Goal: Task Accomplishment & Management: Use online tool/utility

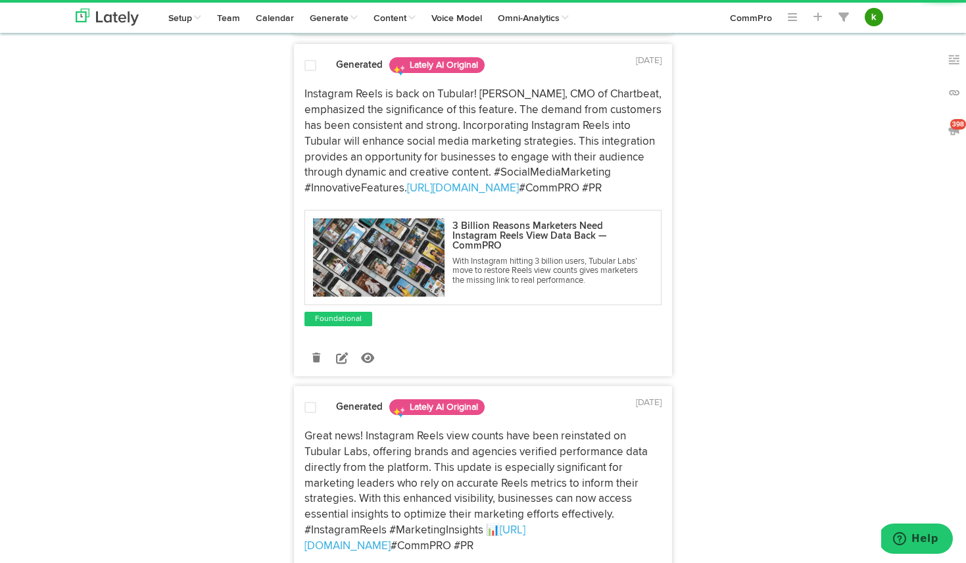
scroll to position [457, 0]
click at [320, 355] on icon at bounding box center [316, 357] width 8 height 9
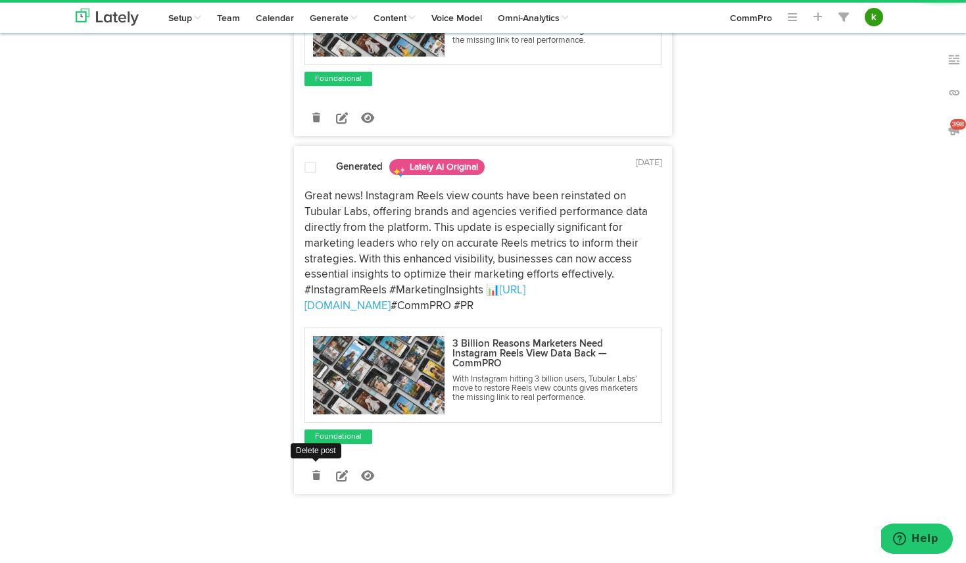
click at [316, 476] on icon at bounding box center [316, 475] width 8 height 9
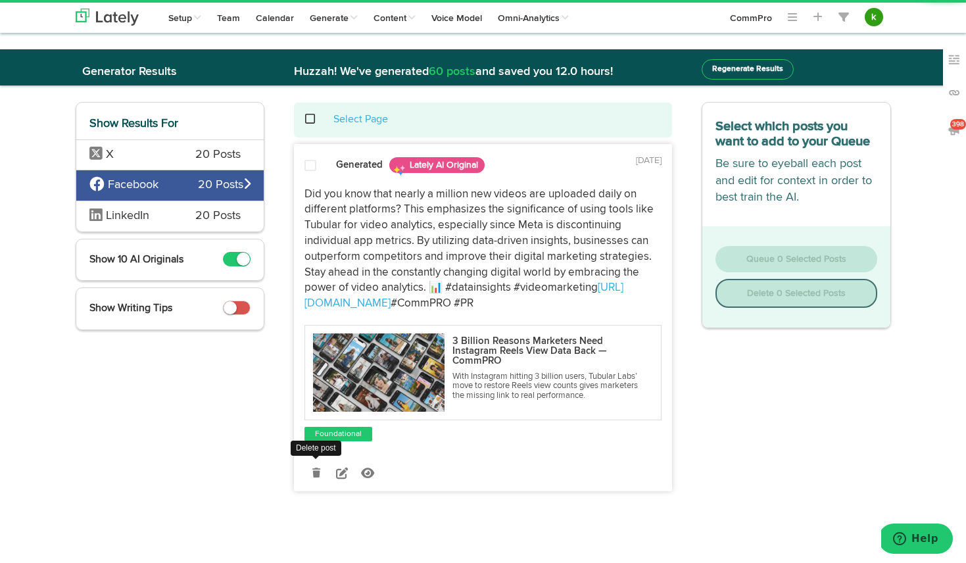
click at [316, 470] on icon at bounding box center [316, 472] width 8 height 9
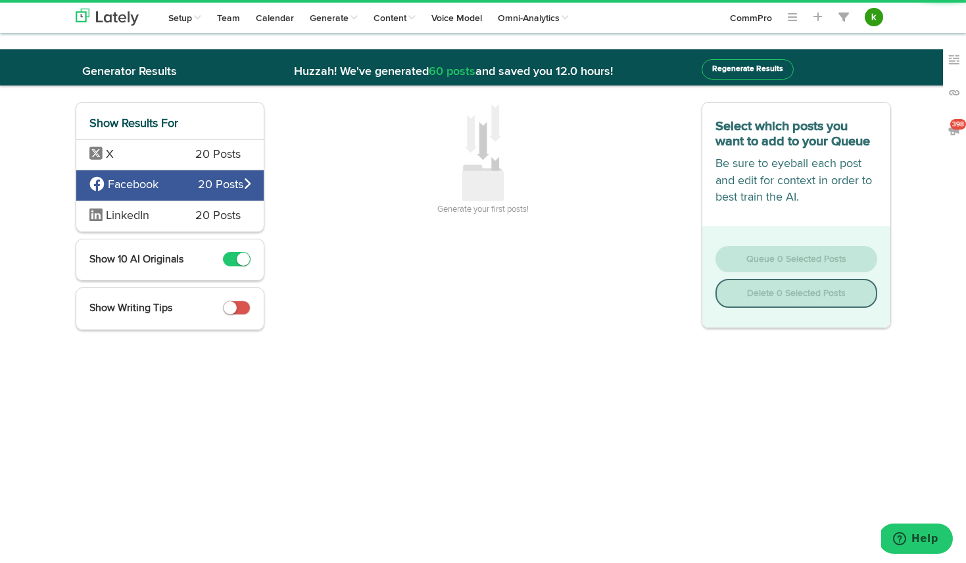
click at [239, 216] on span "20 Posts" at bounding box center [217, 216] width 45 height 17
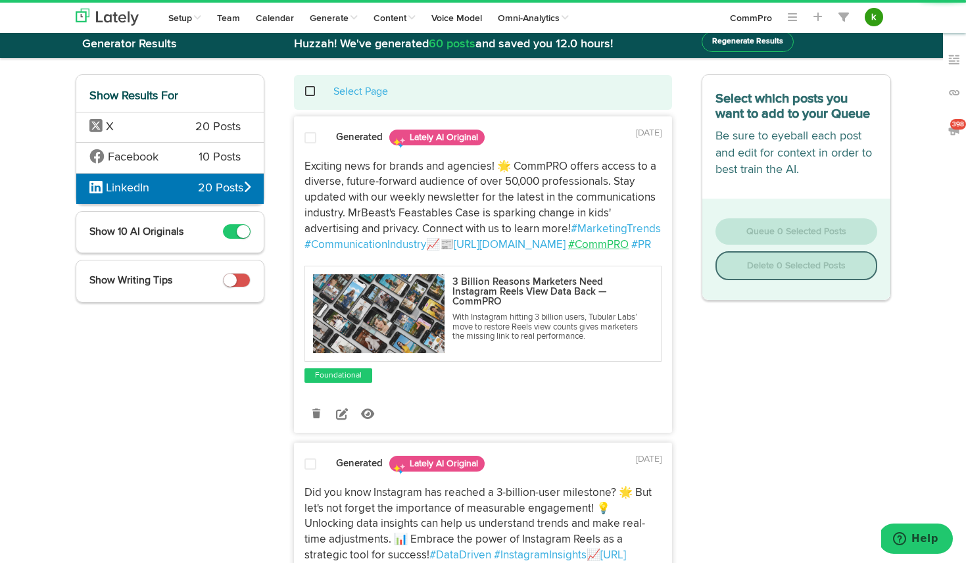
scroll to position [43, 0]
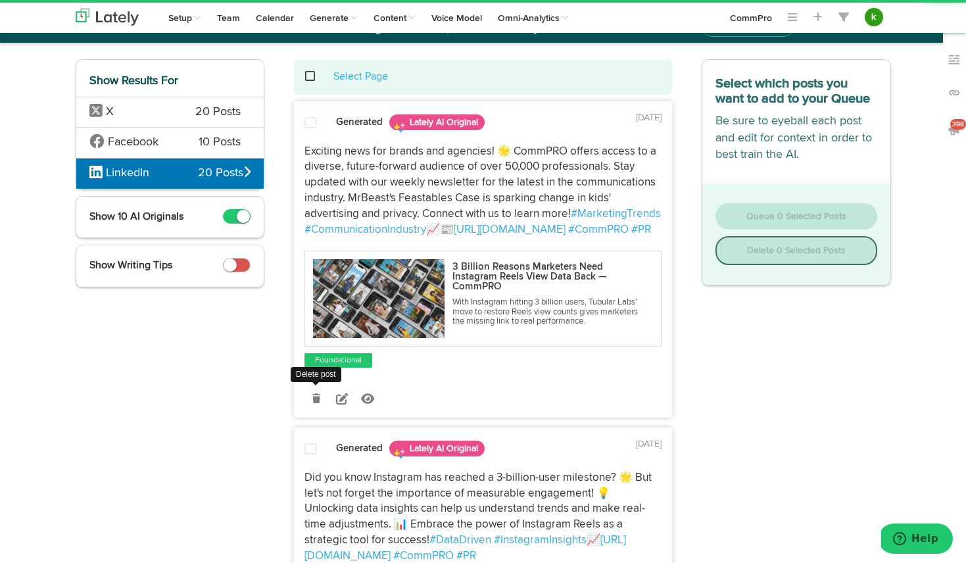
click at [319, 403] on icon at bounding box center [316, 398] width 8 height 9
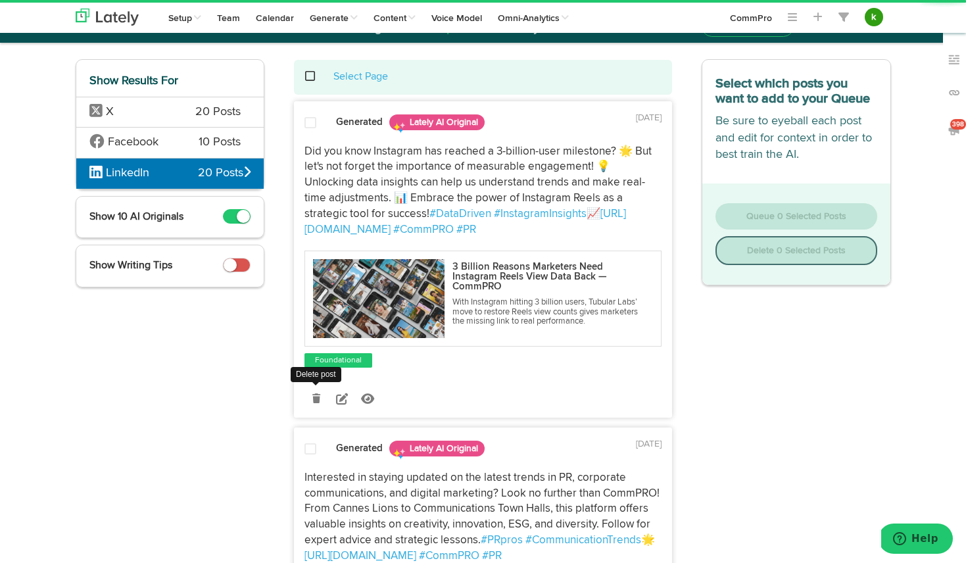
click at [318, 399] on icon at bounding box center [316, 398] width 8 height 9
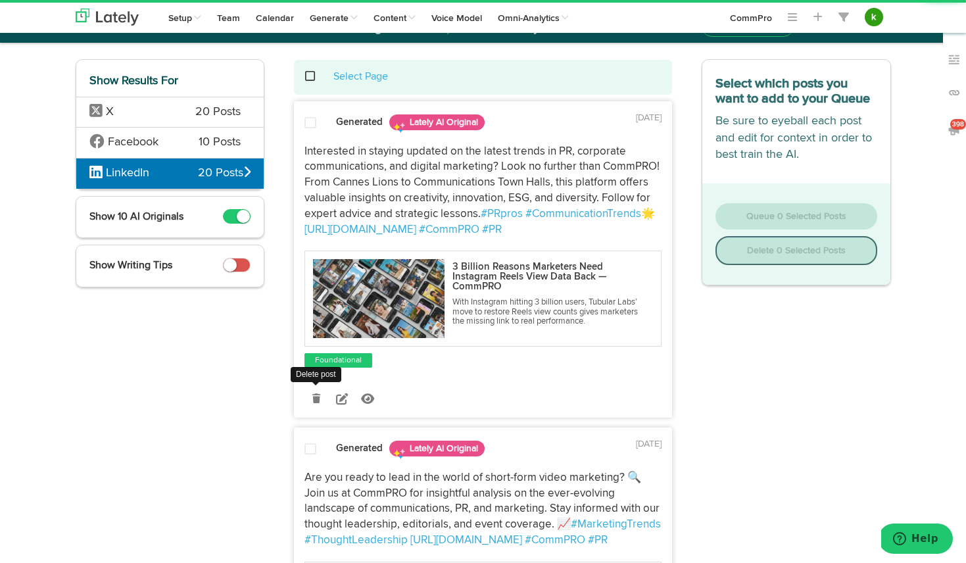
click at [318, 399] on icon at bounding box center [316, 398] width 8 height 9
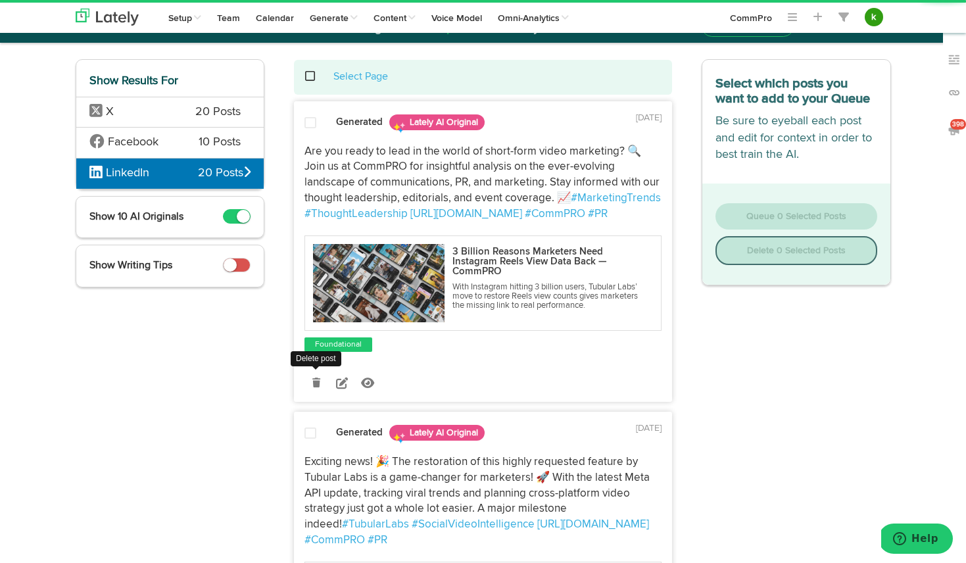
click at [319, 381] on icon at bounding box center [316, 382] width 8 height 9
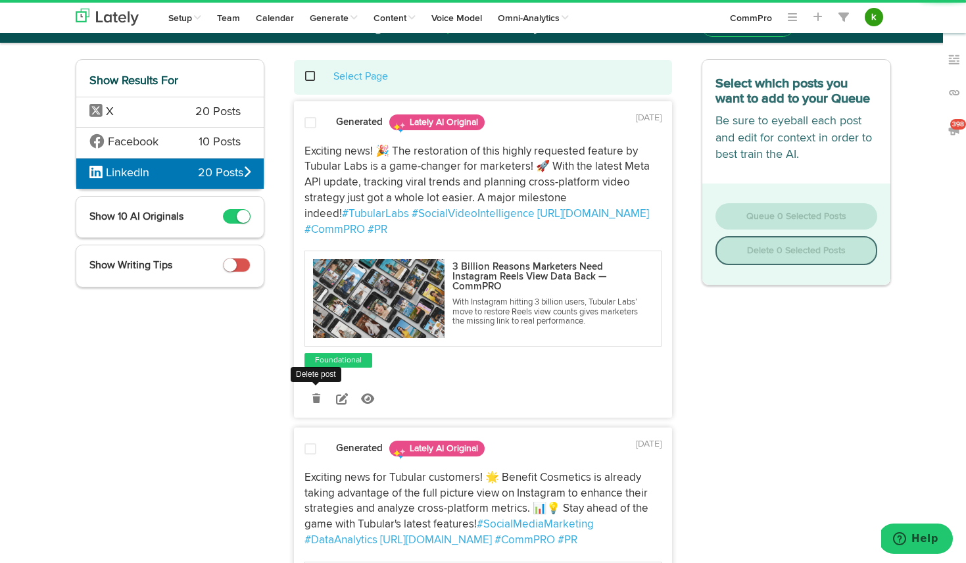
click at [320, 398] on link at bounding box center [316, 398] width 23 height 23
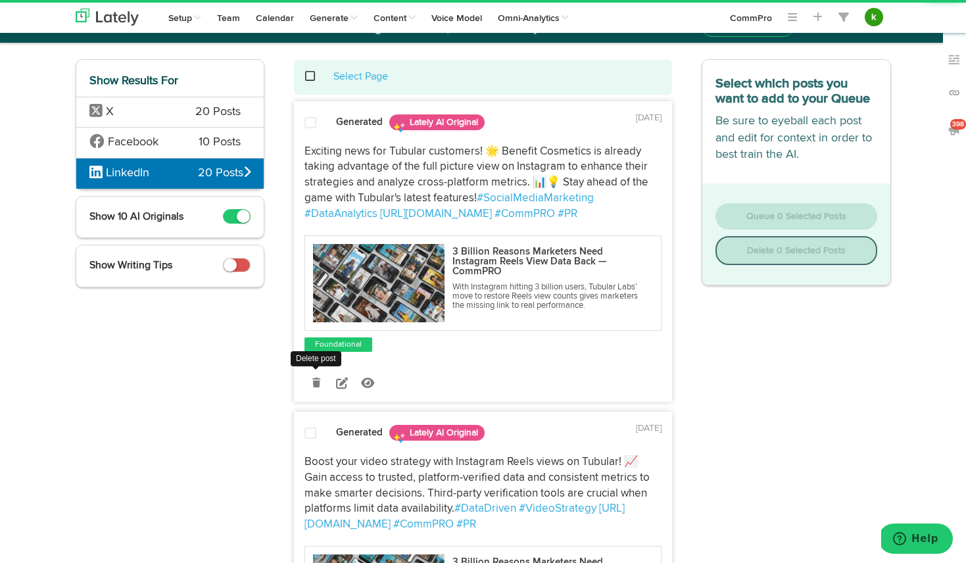
click at [320, 378] on link at bounding box center [316, 383] width 23 height 23
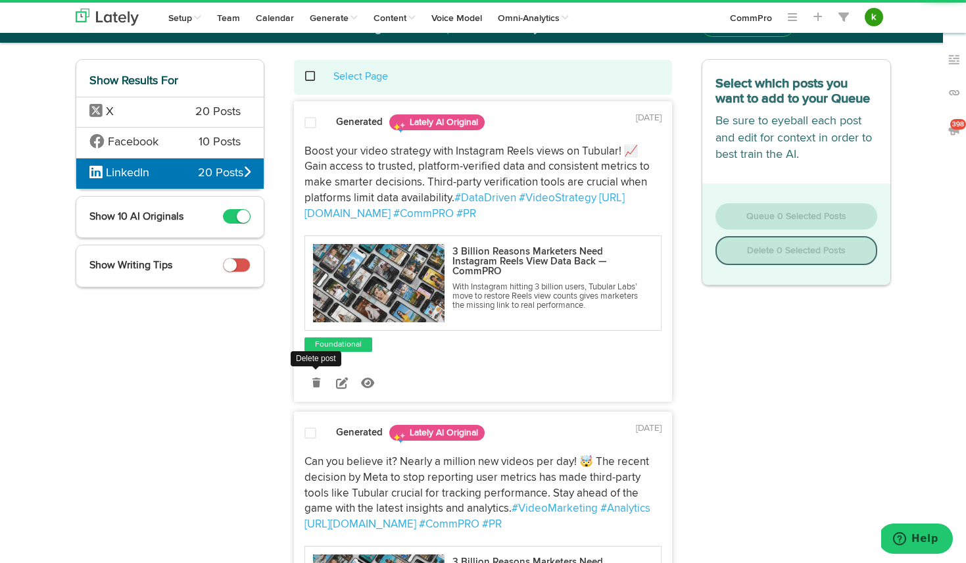
click at [319, 383] on icon at bounding box center [316, 382] width 8 height 9
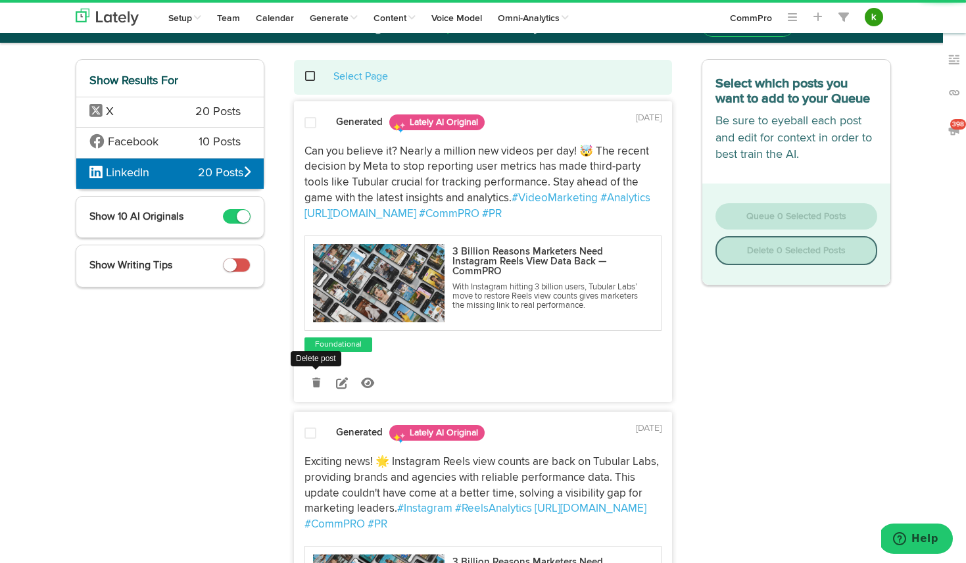
click at [316, 380] on icon at bounding box center [316, 382] width 8 height 9
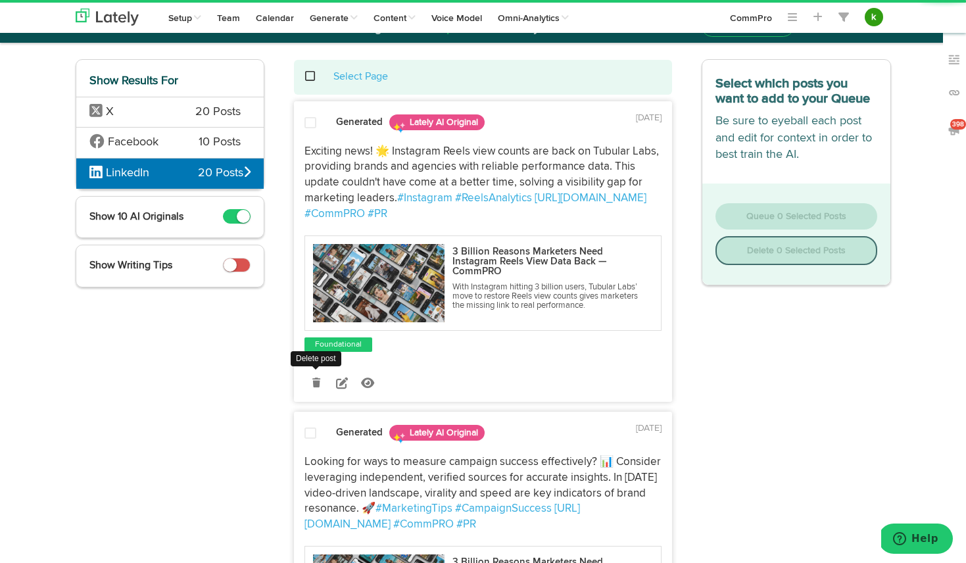
click at [316, 380] on icon at bounding box center [316, 382] width 8 height 9
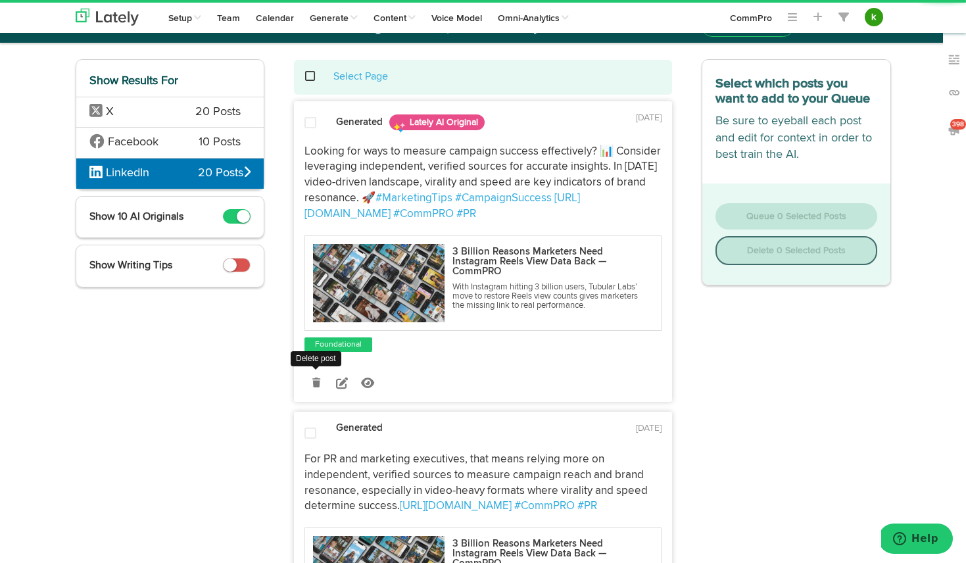
scroll to position [132, 0]
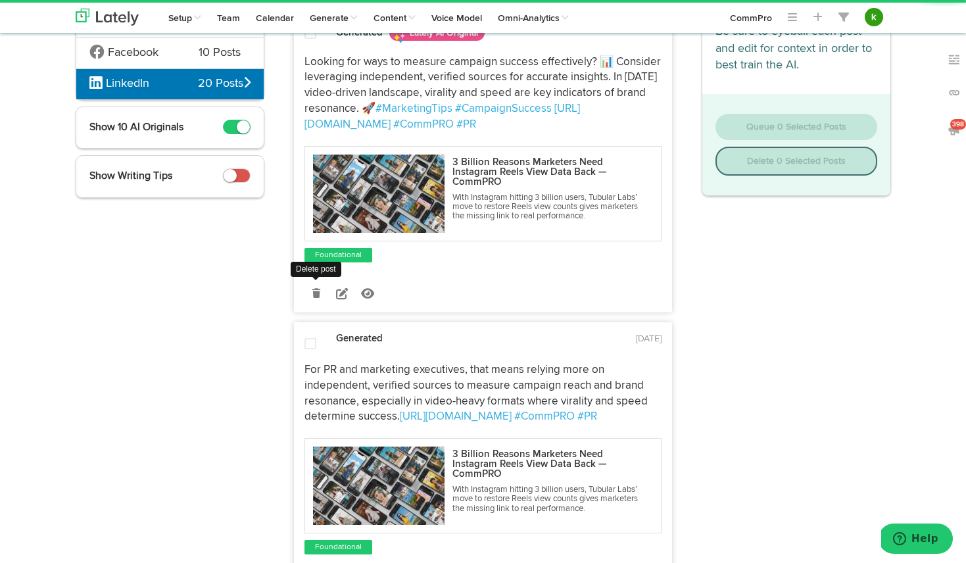
click at [317, 291] on icon at bounding box center [316, 293] width 8 height 9
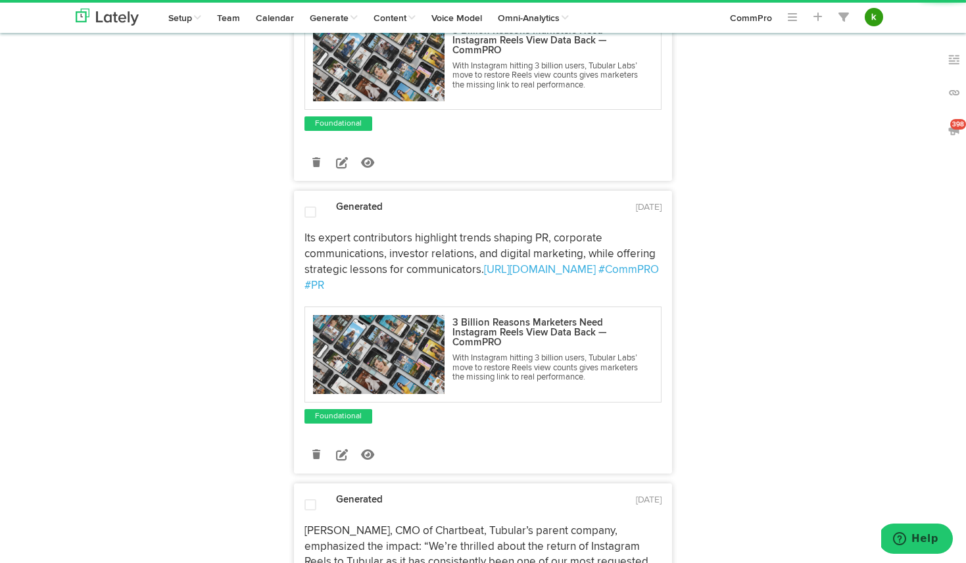
scroll to position [592, 0]
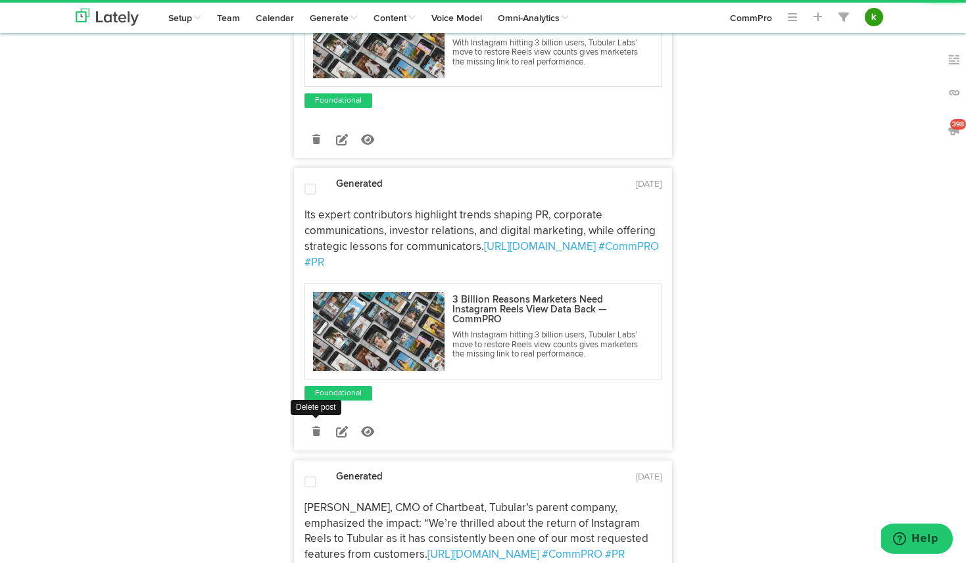
click at [318, 436] on icon at bounding box center [316, 431] width 8 height 9
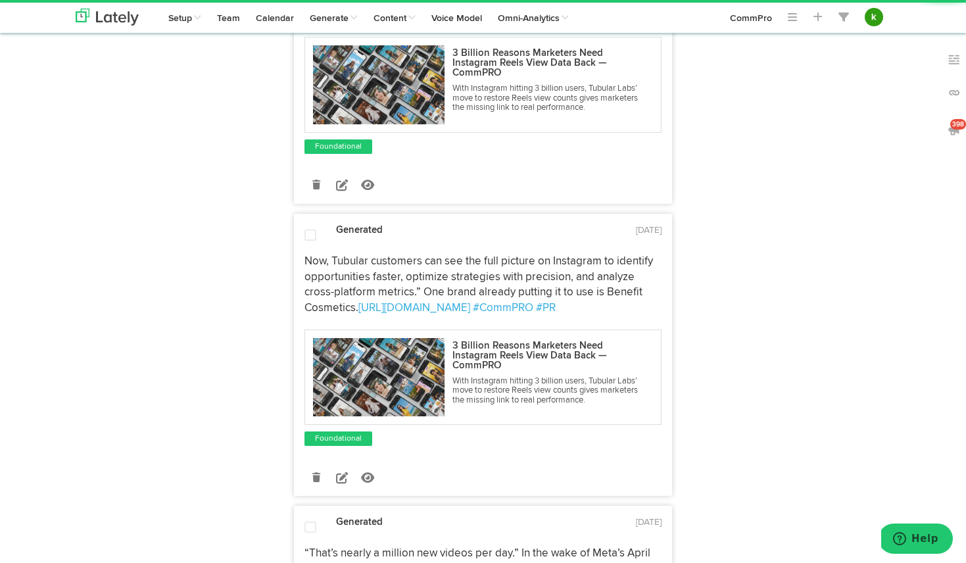
scroll to position [839, 0]
click at [313, 476] on icon at bounding box center [316, 476] width 8 height 9
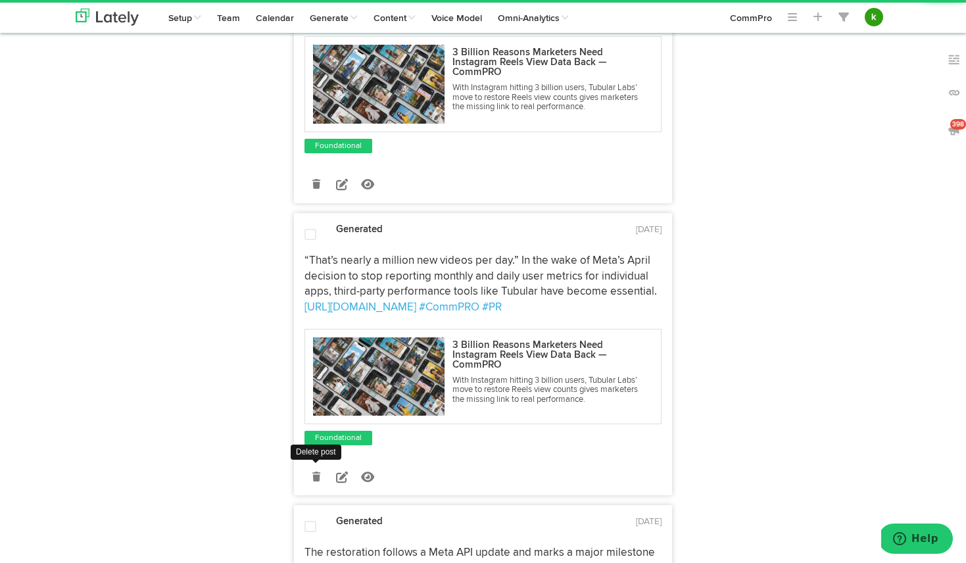
click at [316, 478] on icon at bounding box center [316, 476] width 8 height 9
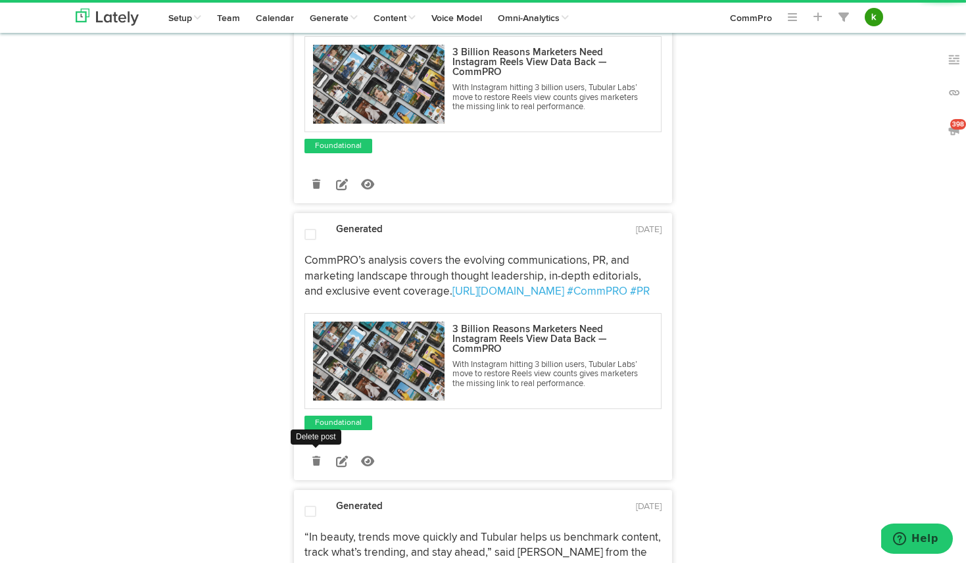
click at [318, 462] on icon at bounding box center [316, 461] width 8 height 9
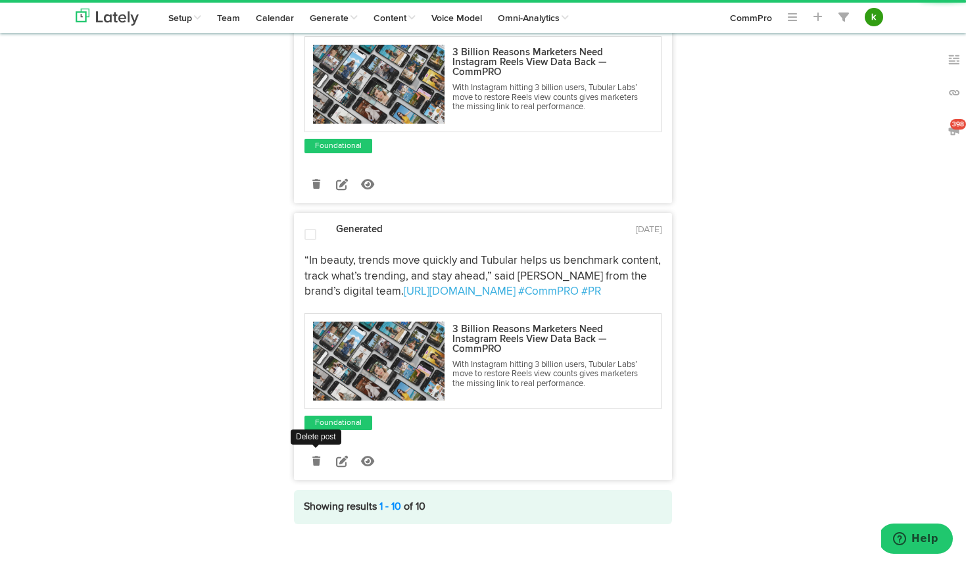
click at [318, 462] on icon at bounding box center [316, 461] width 8 height 9
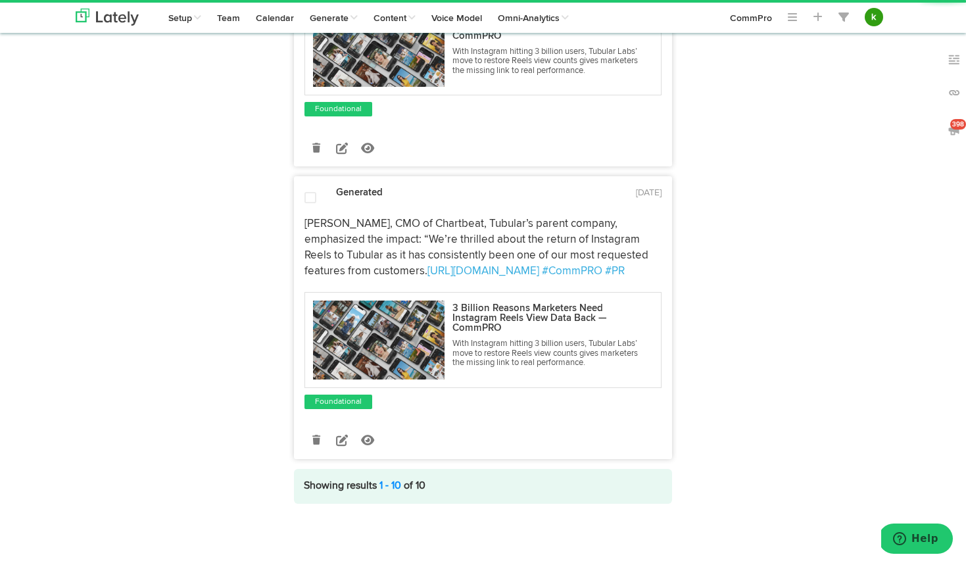
scroll to position [0, 0]
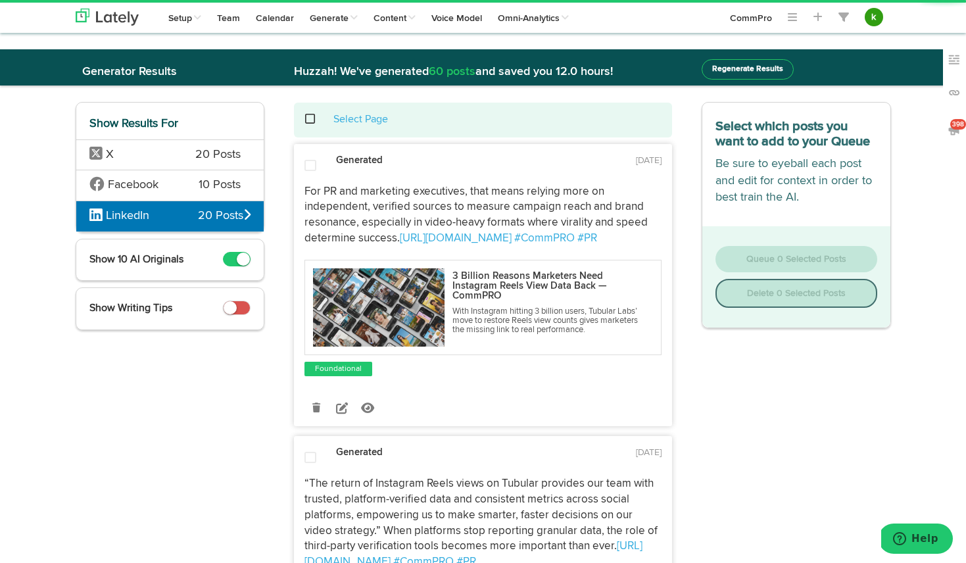
click at [310, 120] on span at bounding box center [317, 119] width 27 height 1
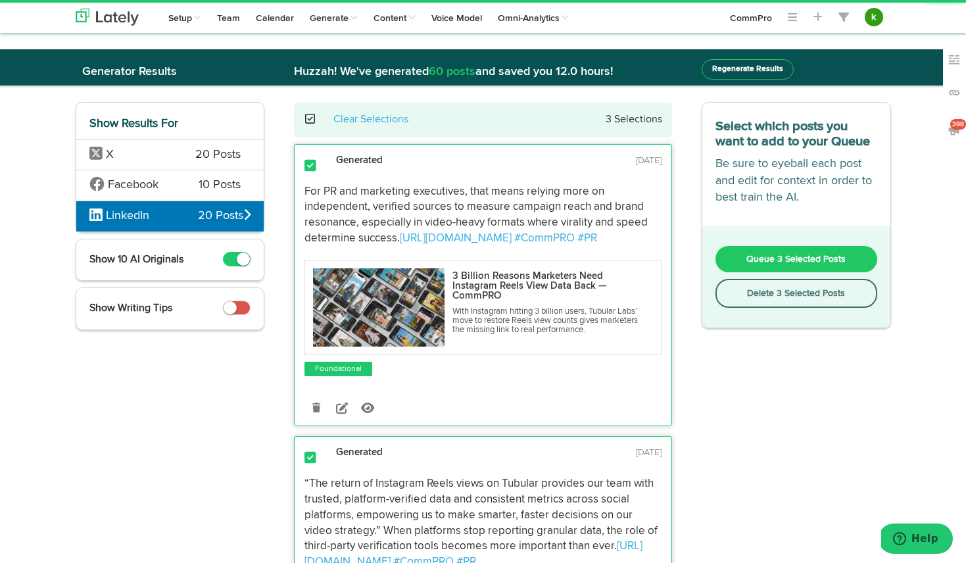
click at [816, 259] on span "Queue 3 Selected Posts" at bounding box center [796, 259] width 99 height 9
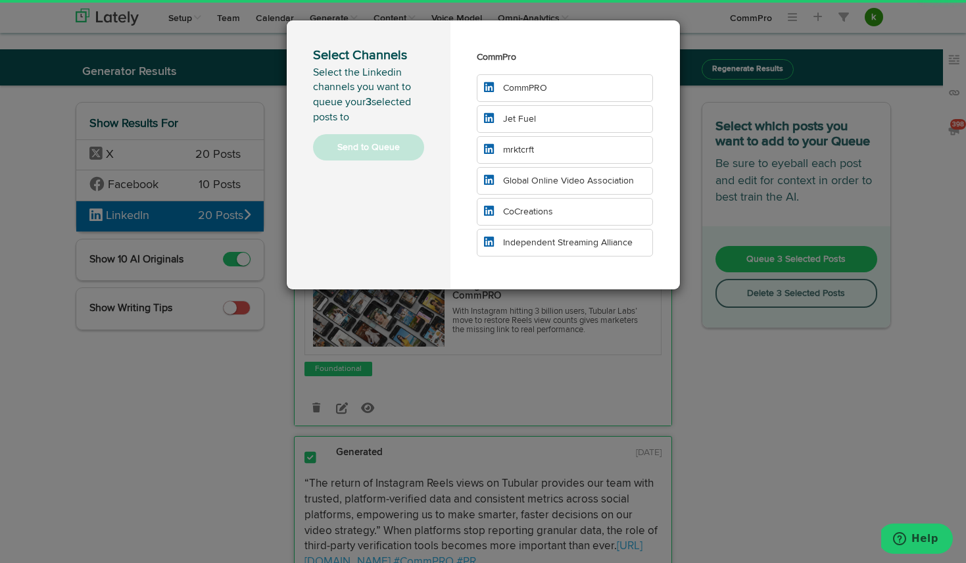
click at [552, 85] on li "CommPRO" at bounding box center [565, 88] width 177 height 28
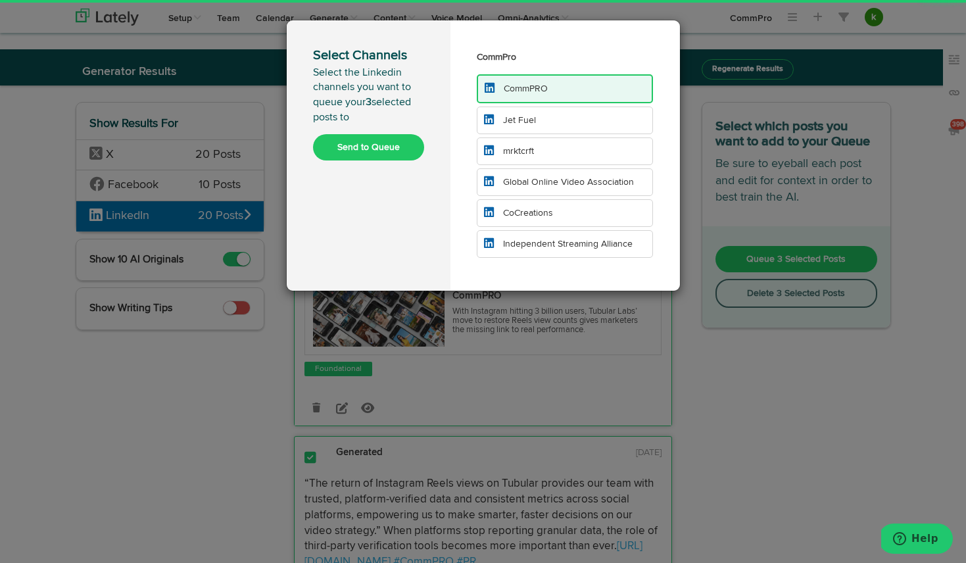
click at [551, 122] on li "Jet Fuel" at bounding box center [565, 121] width 177 height 28
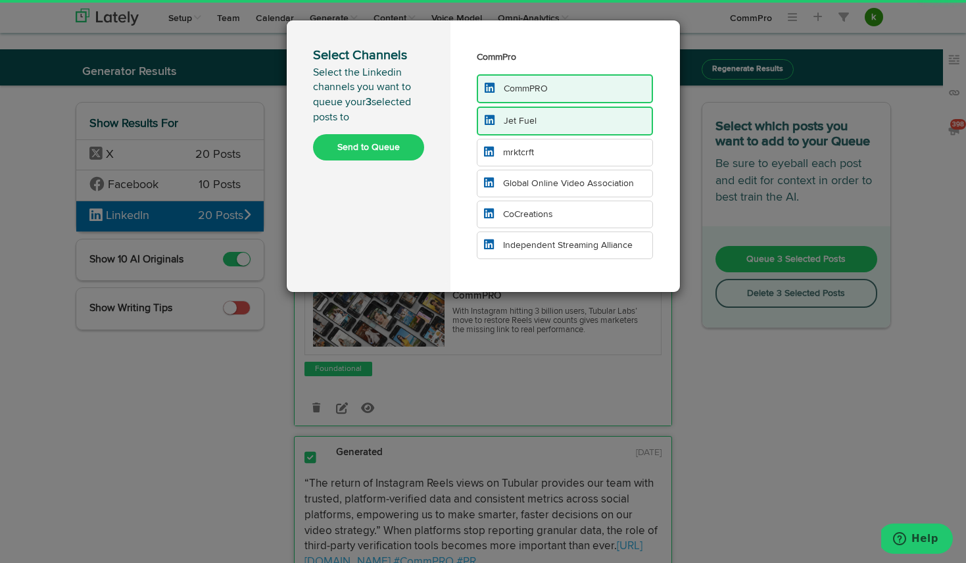
click at [551, 149] on li "mrktcrft" at bounding box center [565, 153] width 177 height 28
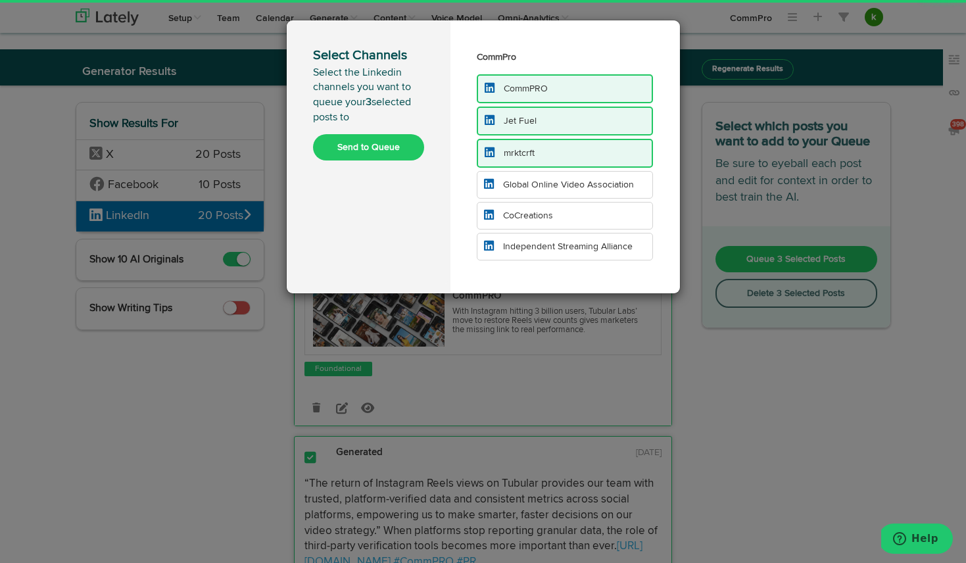
click at [557, 184] on span "Global Online Video Association" at bounding box center [568, 184] width 131 height 9
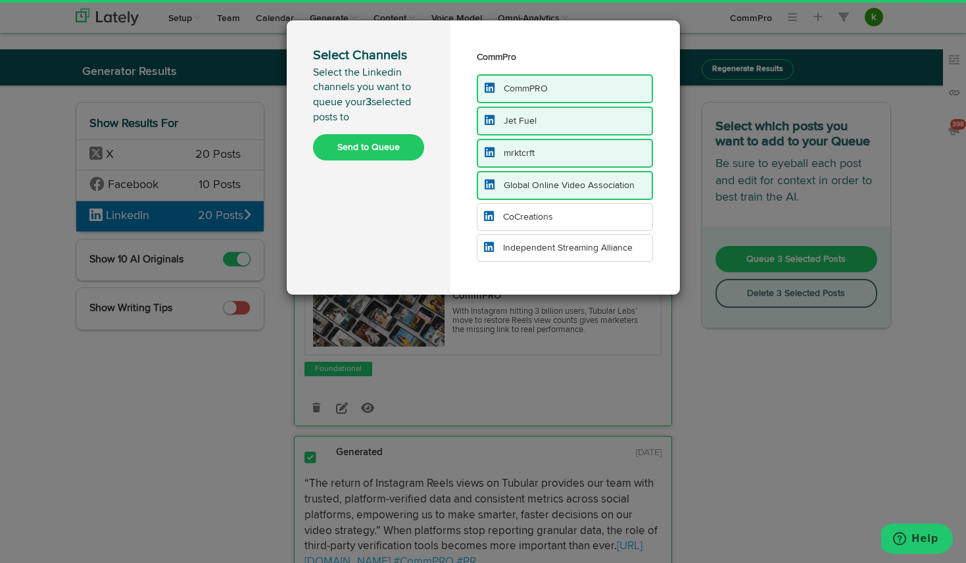
click at [561, 250] on span "Independent Streaming Alliance" at bounding box center [568, 247] width 130 height 9
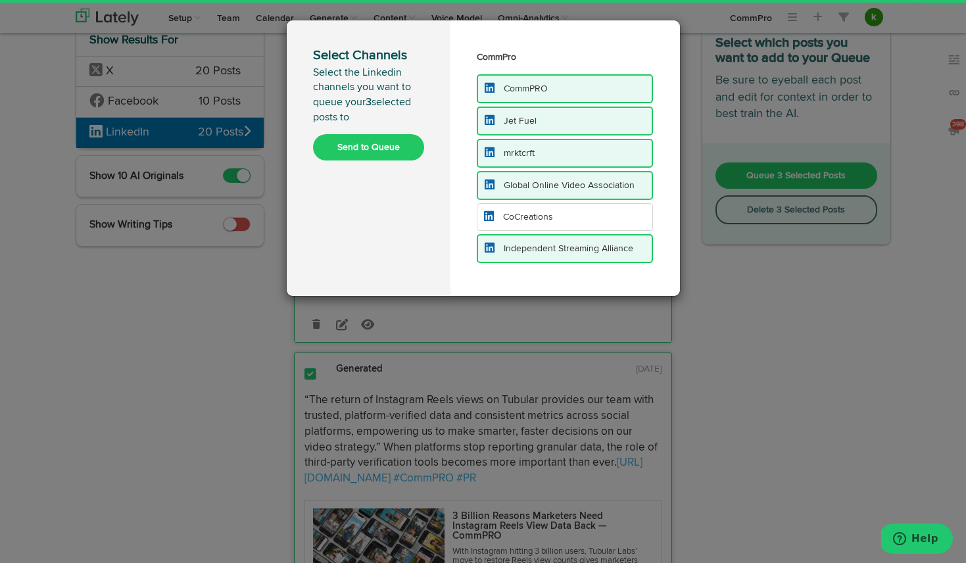
scroll to position [110, 0]
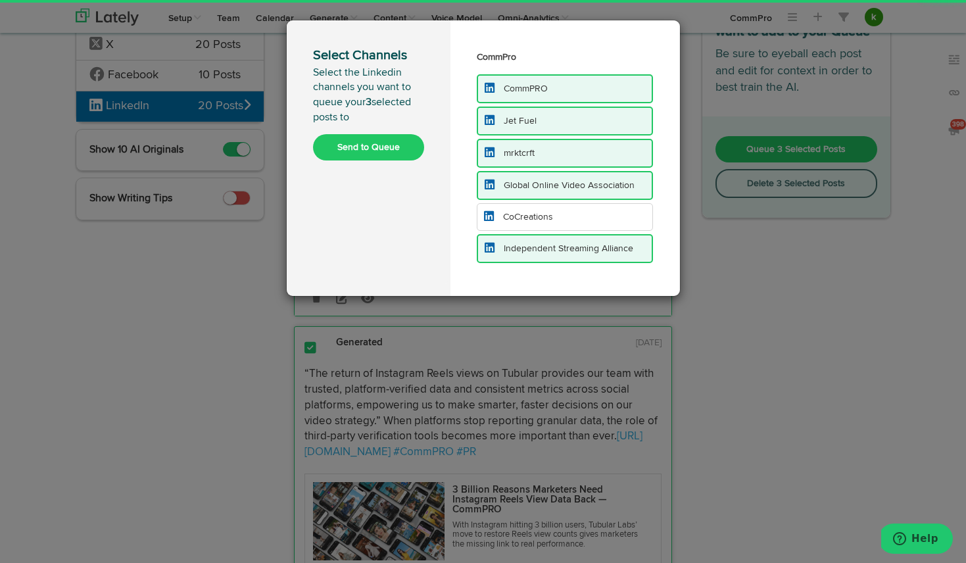
click at [357, 139] on button "Send to Queue" at bounding box center [368, 147] width 111 height 26
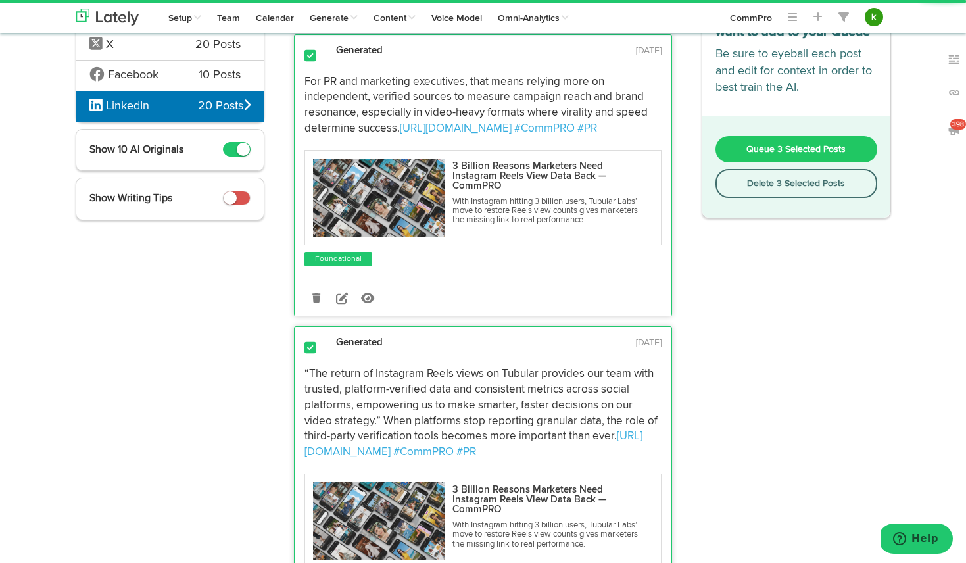
scroll to position [0, 0]
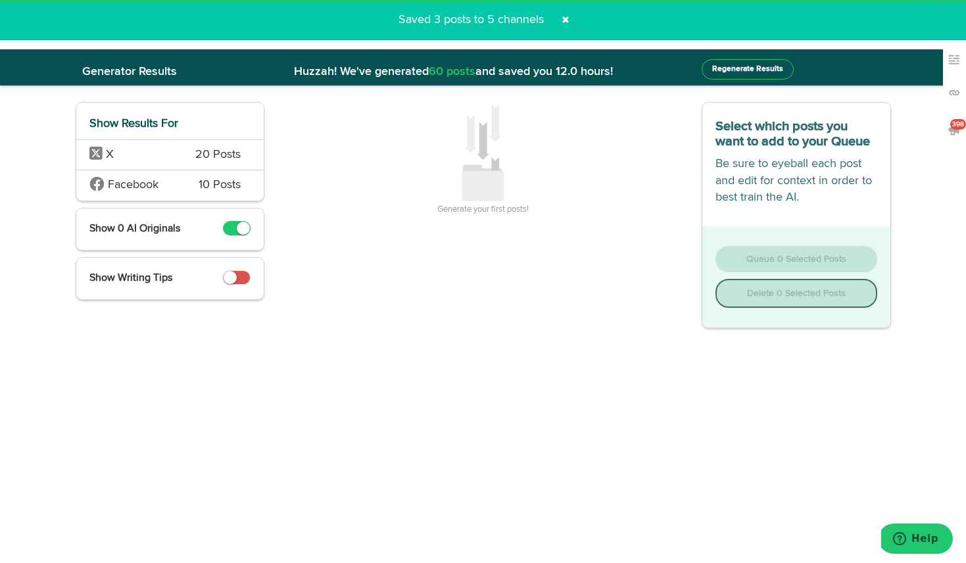
click at [221, 151] on span "20 Posts" at bounding box center [217, 155] width 45 height 17
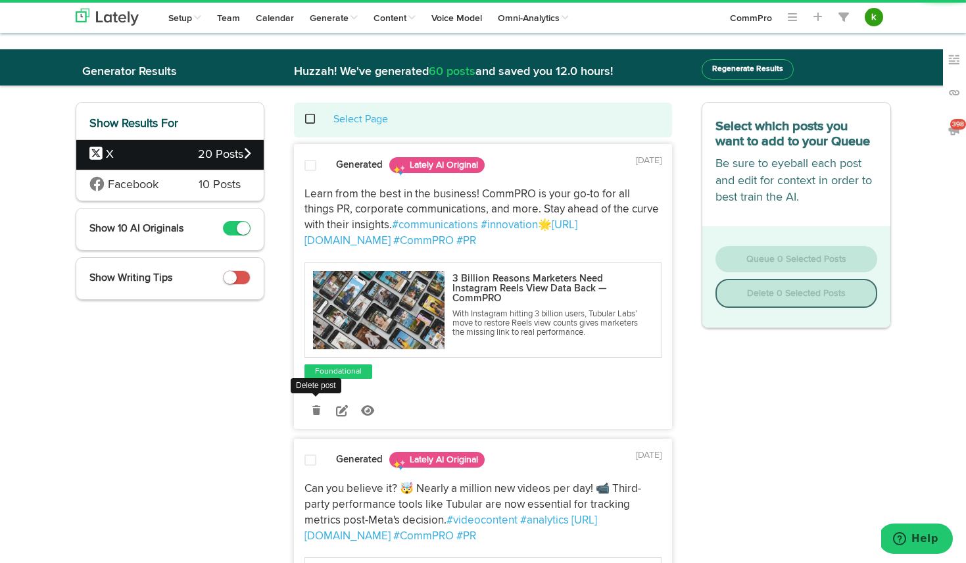
click at [317, 407] on icon at bounding box center [316, 410] width 8 height 9
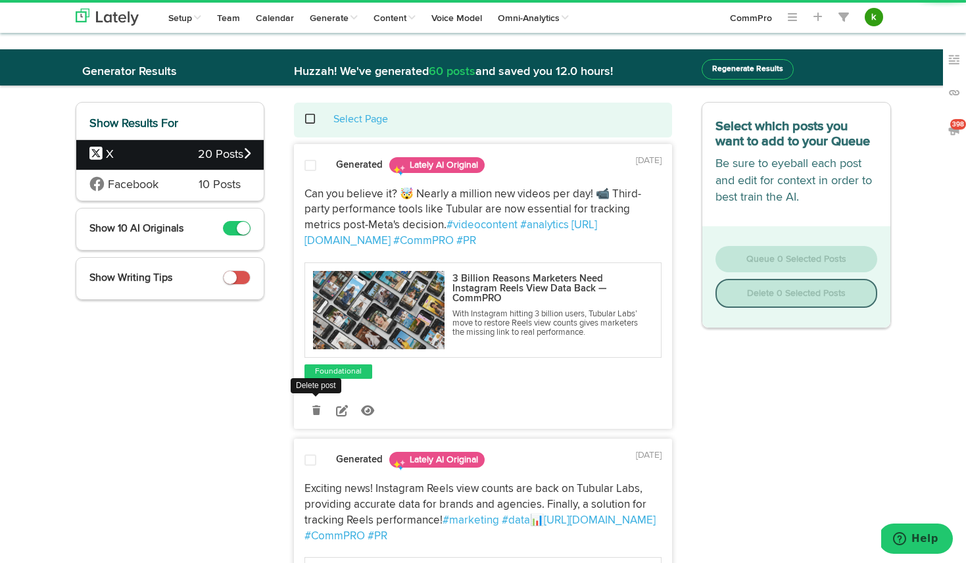
click at [316, 408] on icon at bounding box center [316, 410] width 8 height 9
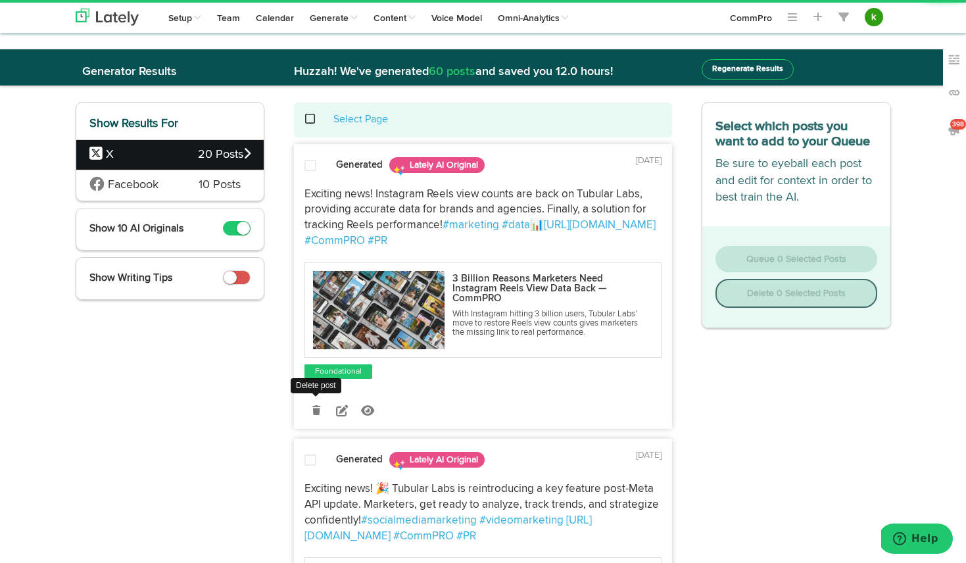
click at [316, 408] on icon at bounding box center [316, 410] width 8 height 9
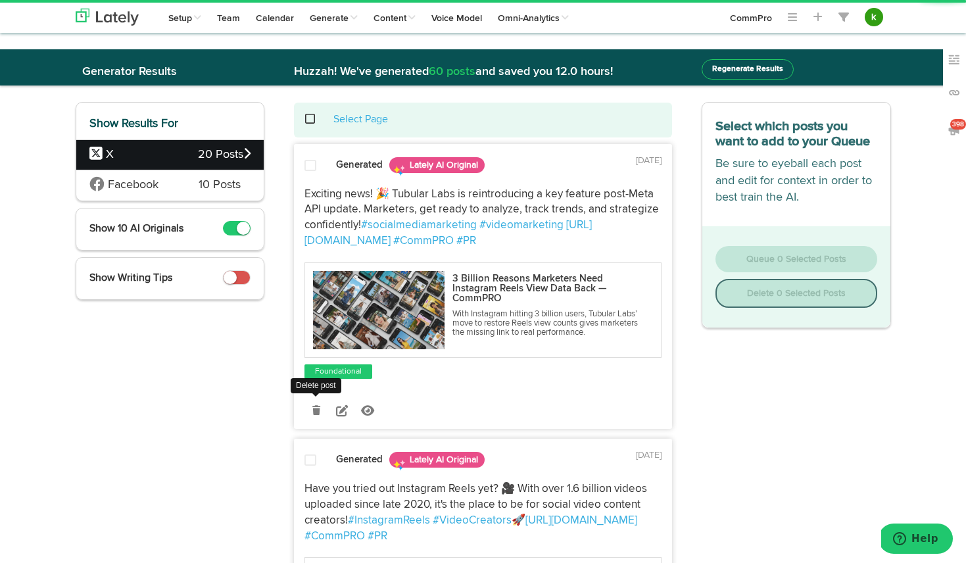
click at [316, 408] on icon at bounding box center [316, 410] width 8 height 9
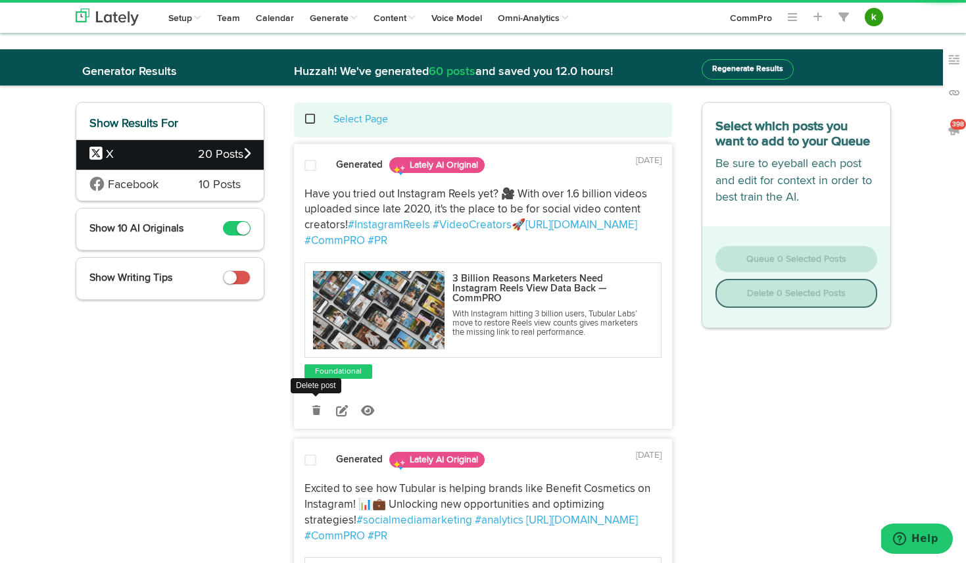
click at [316, 408] on icon at bounding box center [316, 410] width 8 height 9
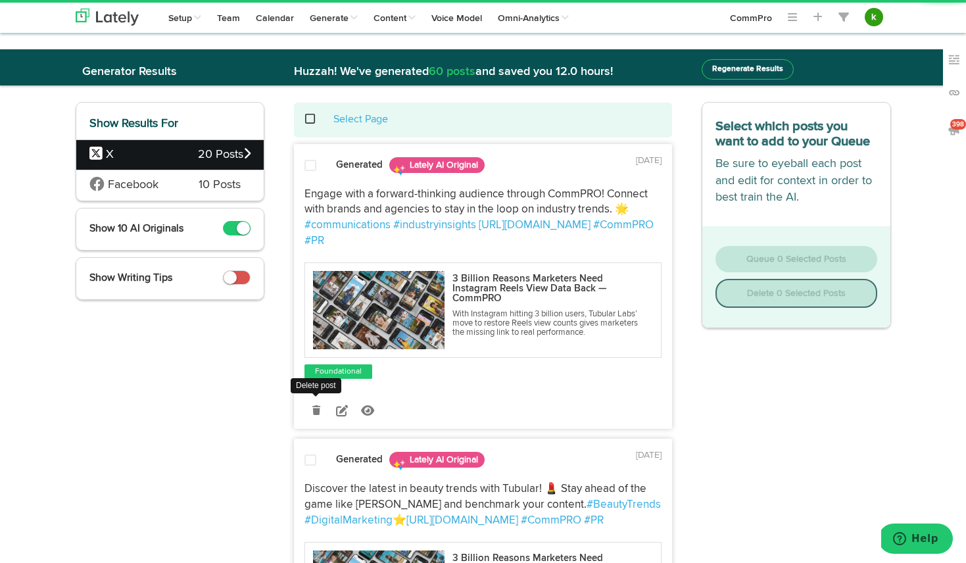
click at [316, 408] on icon at bounding box center [316, 410] width 8 height 9
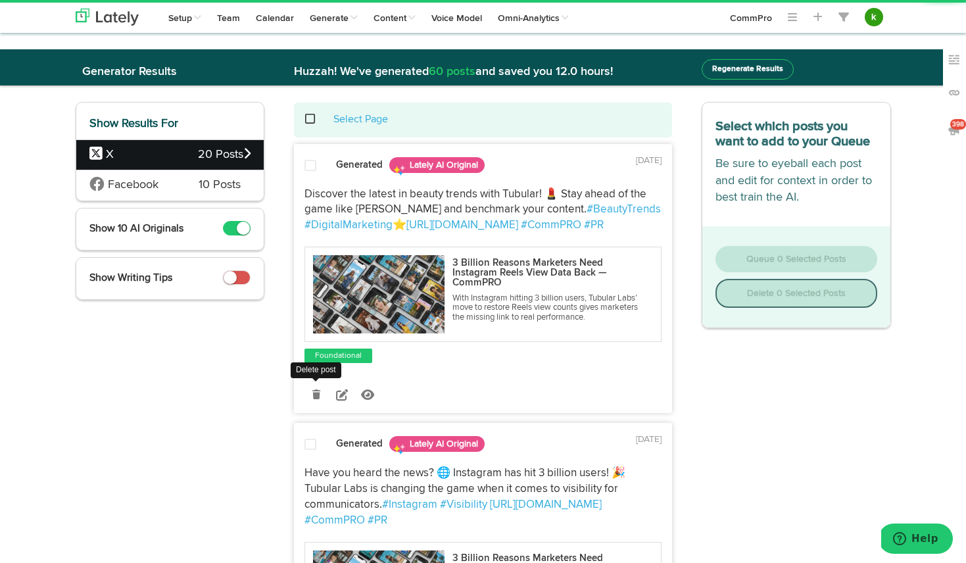
click at [316, 399] on icon at bounding box center [316, 394] width 8 height 9
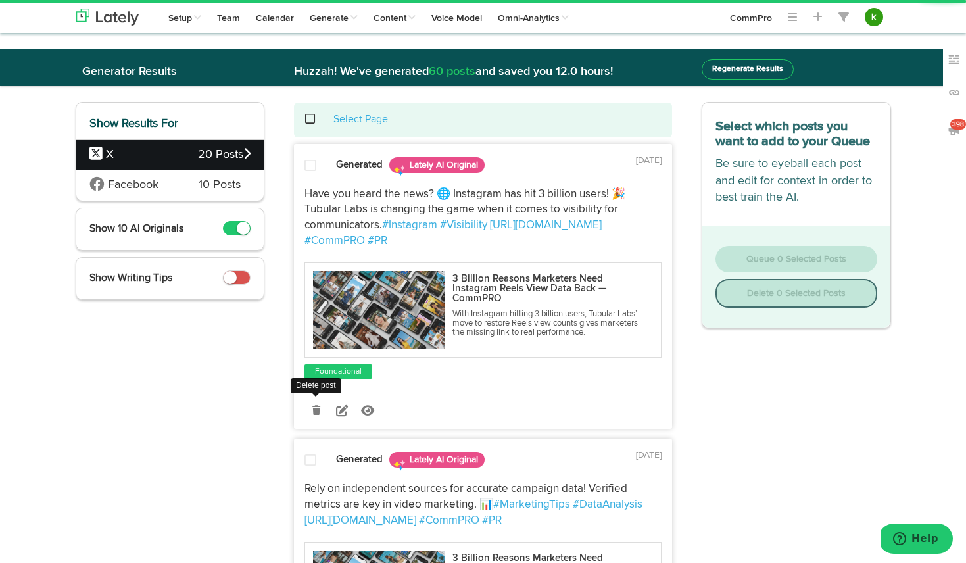
click at [317, 406] on icon at bounding box center [316, 410] width 8 height 9
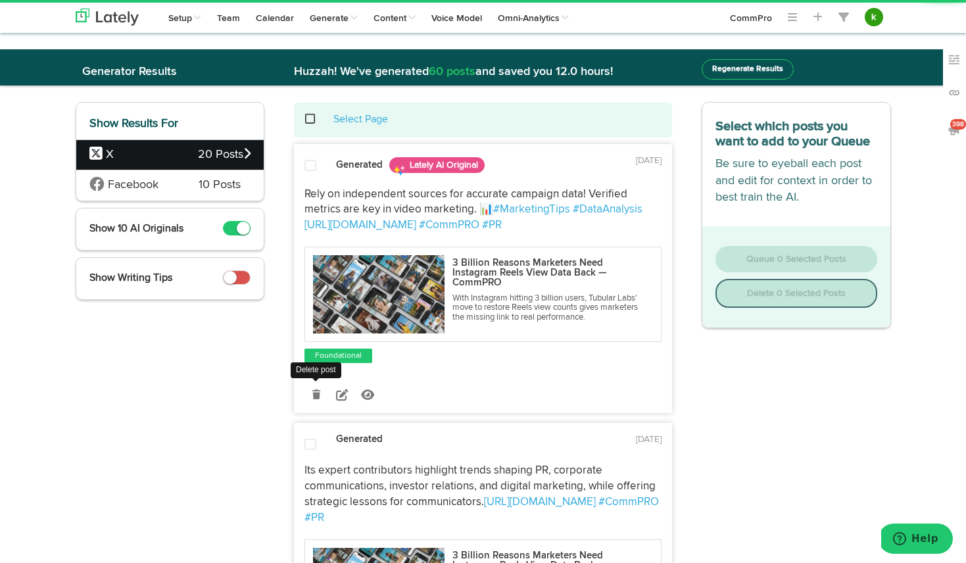
click at [316, 394] on icon at bounding box center [316, 394] width 8 height 9
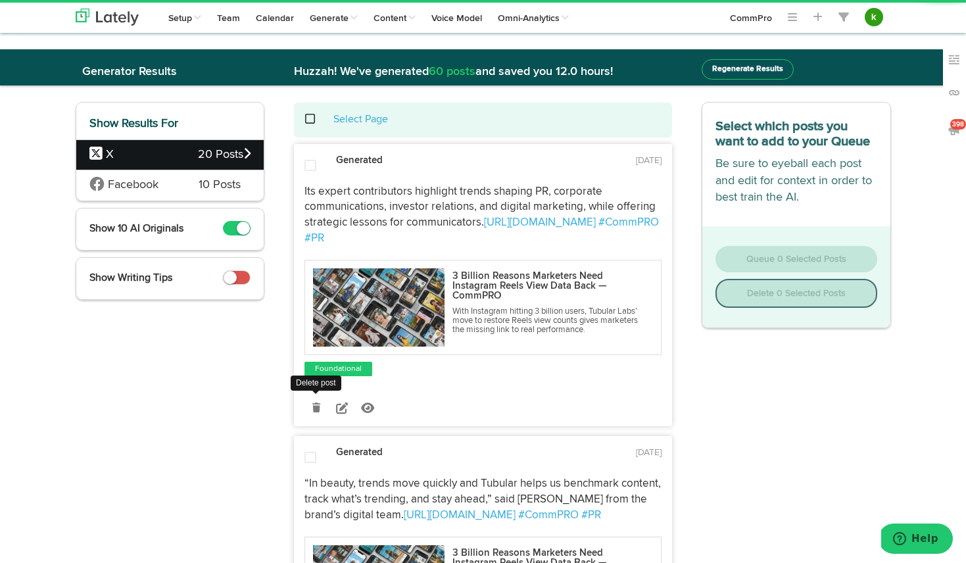
click at [315, 406] on icon at bounding box center [316, 407] width 8 height 9
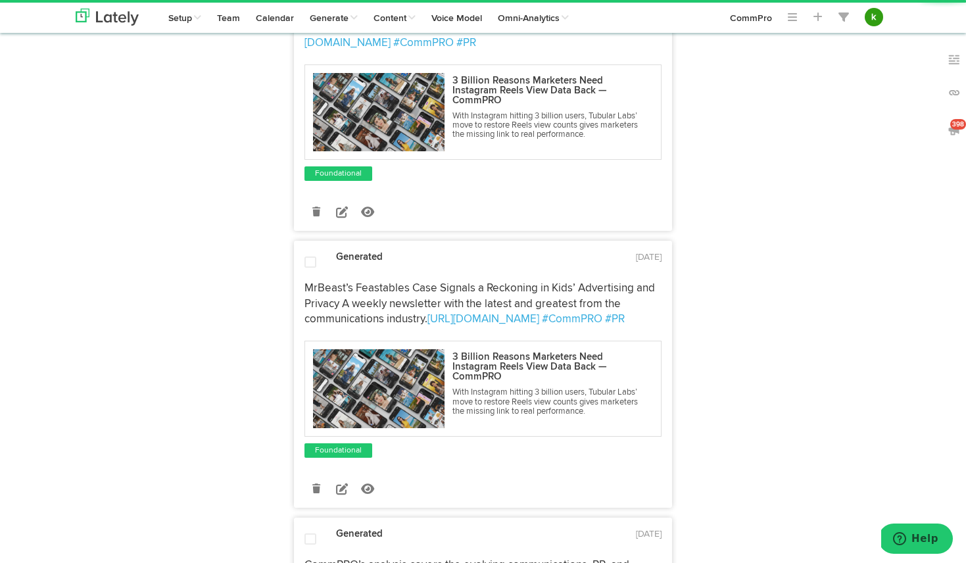
scroll to position [497, 0]
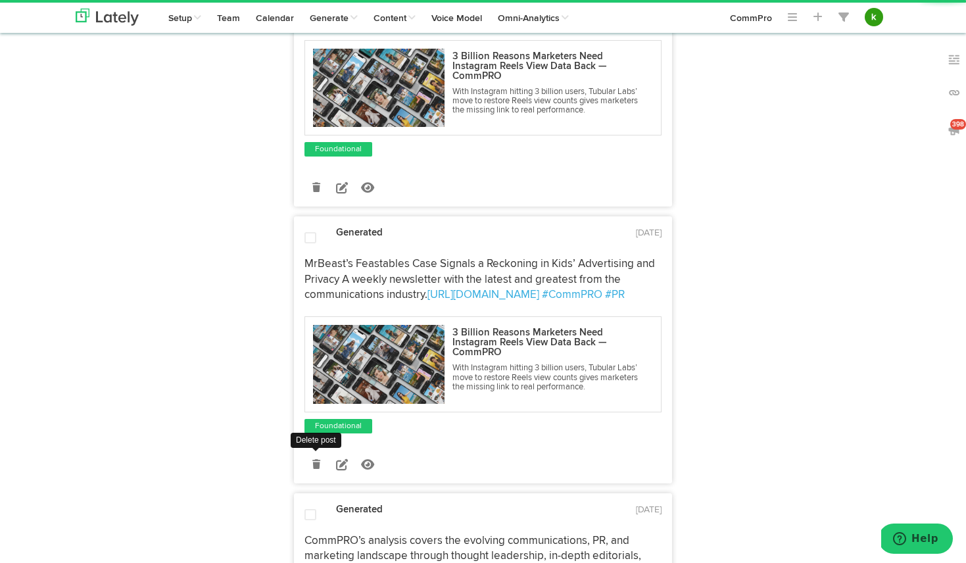
click at [317, 466] on icon at bounding box center [316, 464] width 8 height 9
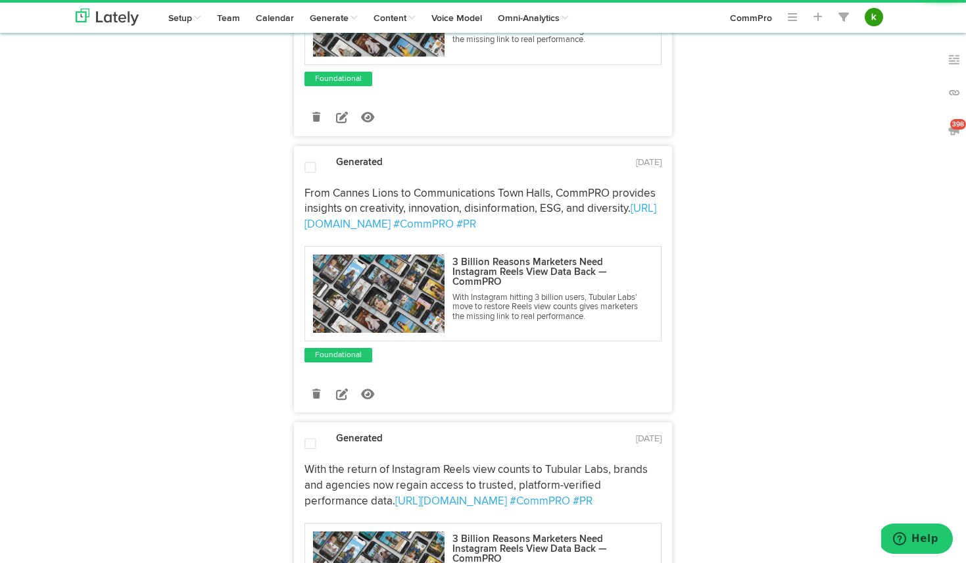
scroll to position [853, 0]
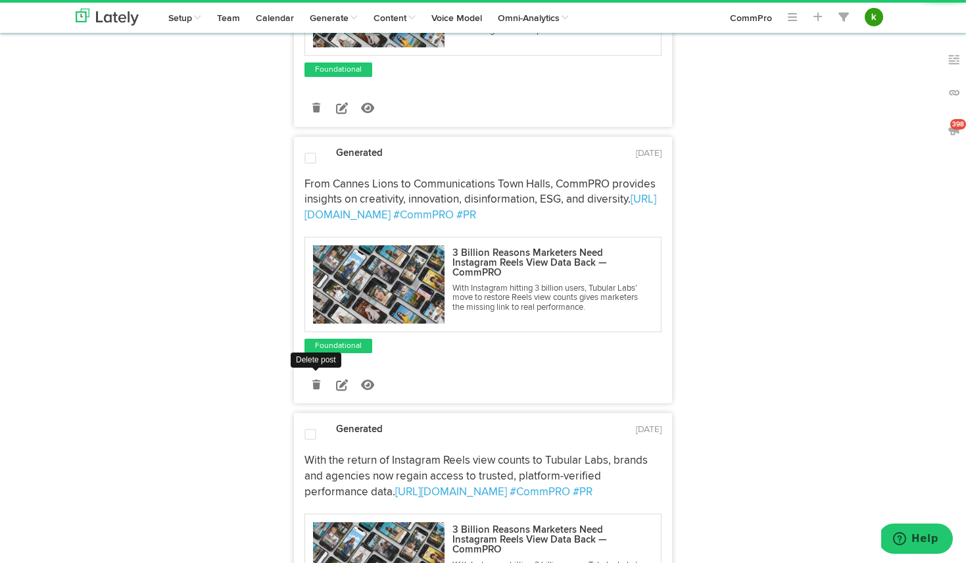
click at [315, 385] on icon at bounding box center [316, 384] width 8 height 9
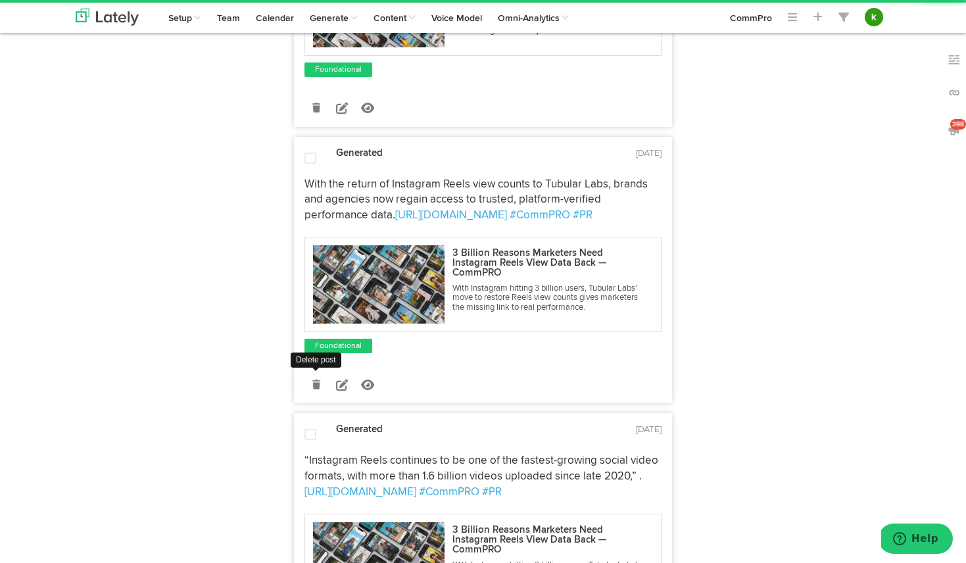
click at [316, 385] on icon at bounding box center [316, 384] width 8 height 9
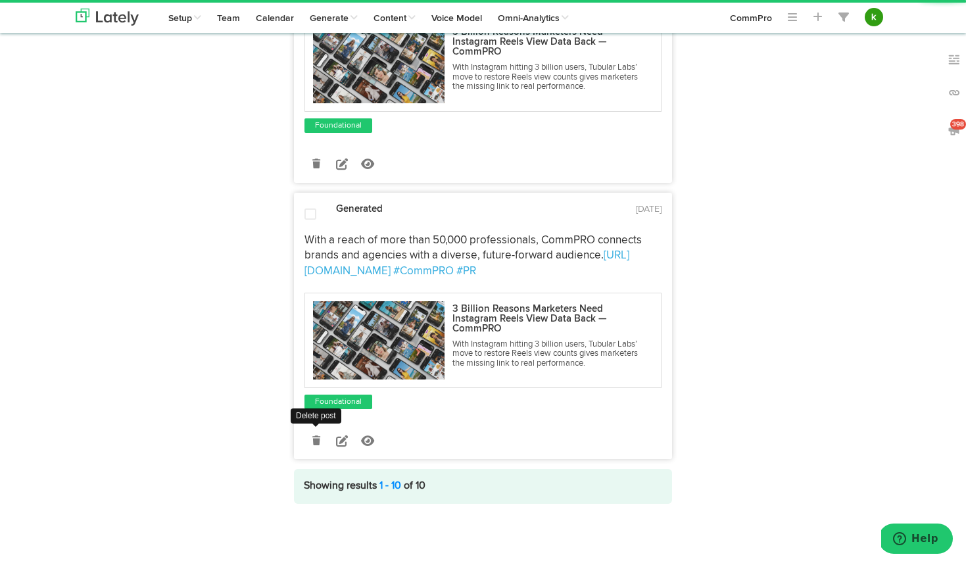
click at [316, 441] on icon at bounding box center [316, 440] width 8 height 9
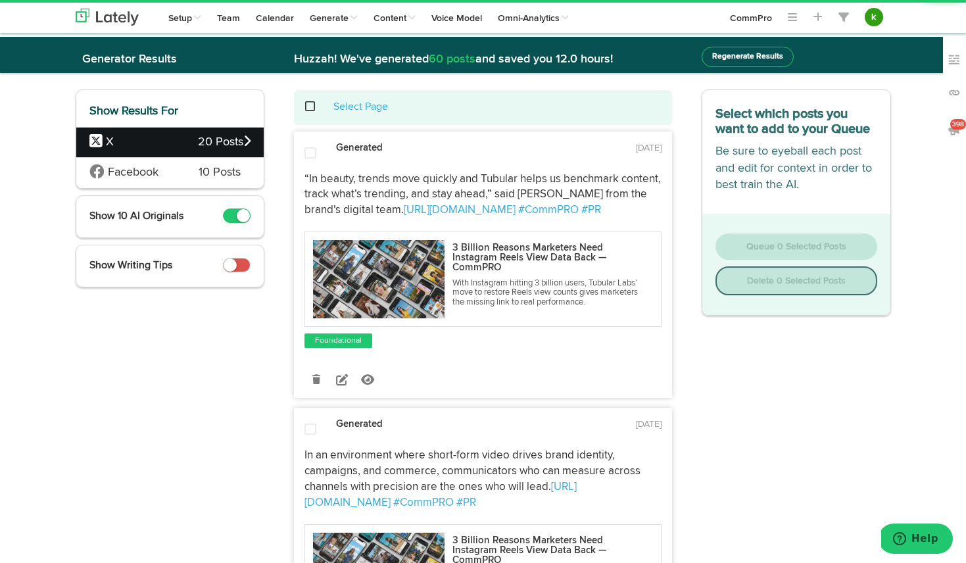
scroll to position [0, 0]
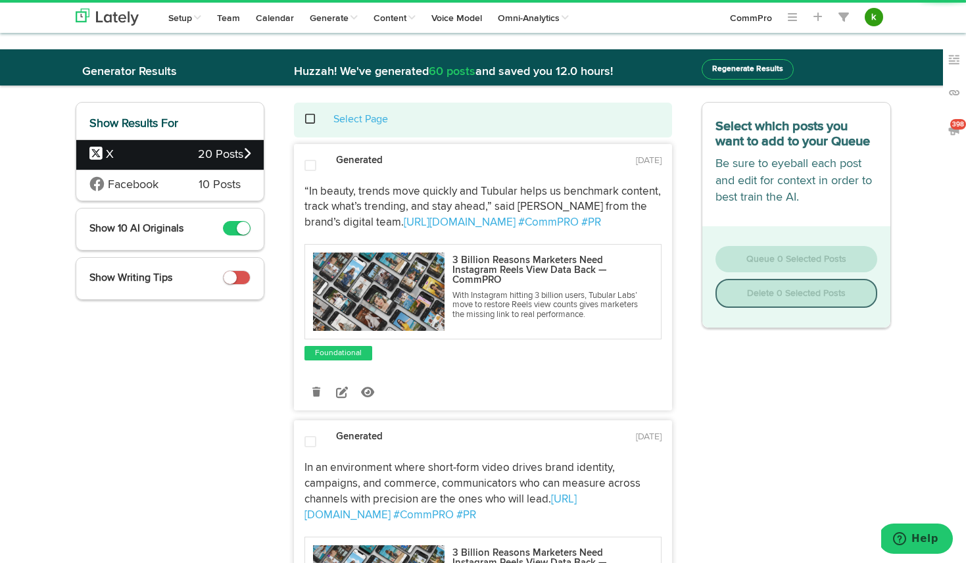
click at [308, 119] on span at bounding box center [317, 119] width 27 height 1
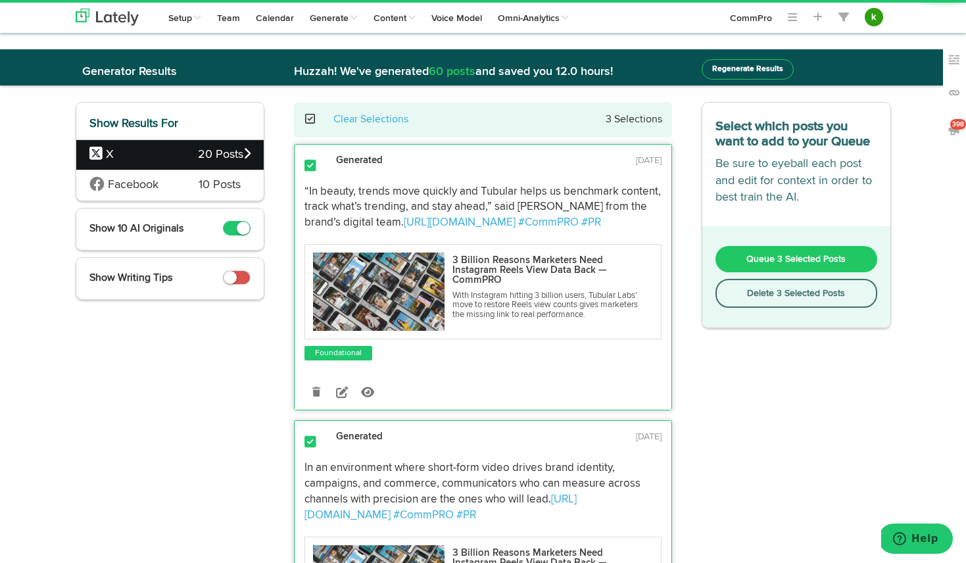
click at [809, 268] on button "Queue 3 Selected Posts" at bounding box center [797, 259] width 162 height 26
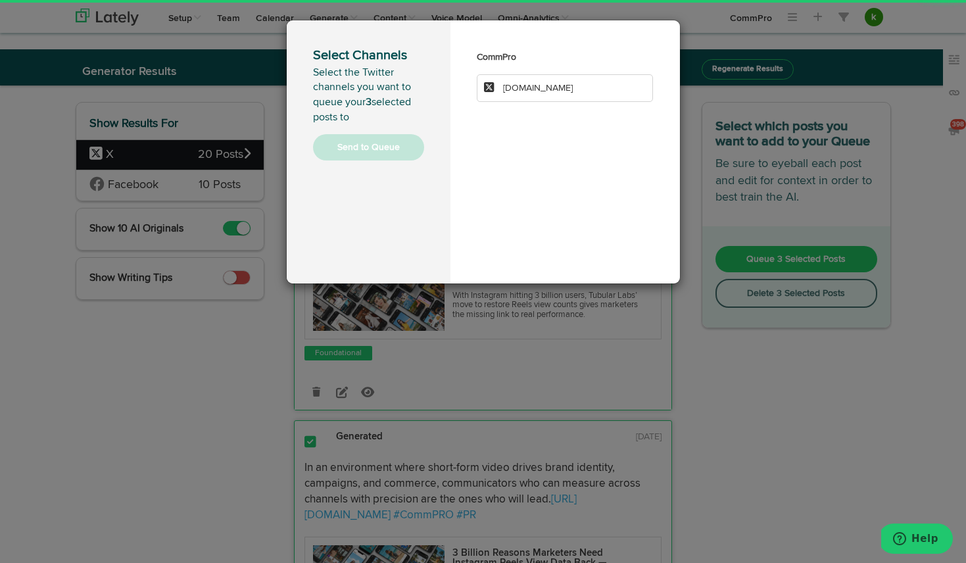
click at [534, 86] on span "[DOMAIN_NAME]" at bounding box center [538, 88] width 70 height 9
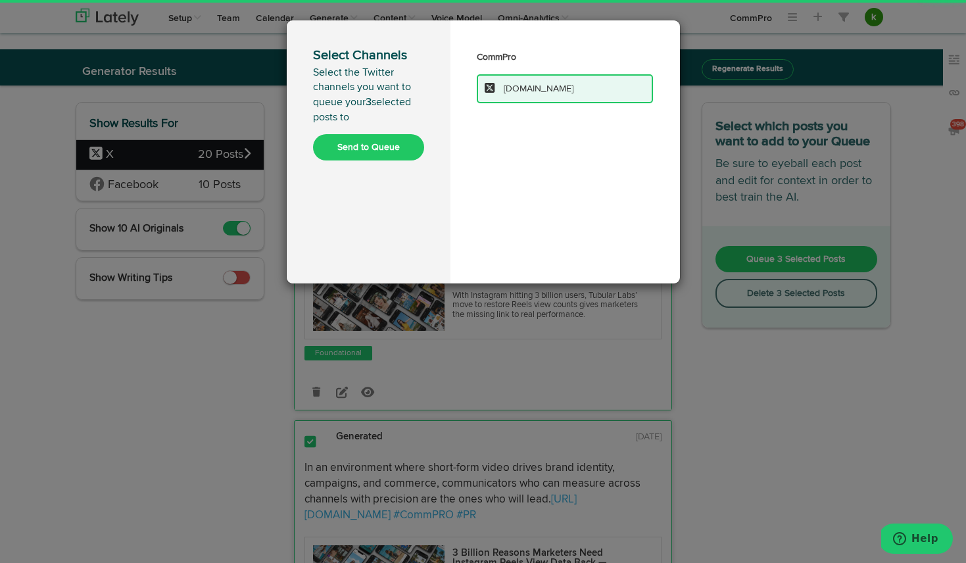
click at [378, 140] on button "Send to Queue" at bounding box center [368, 147] width 111 height 26
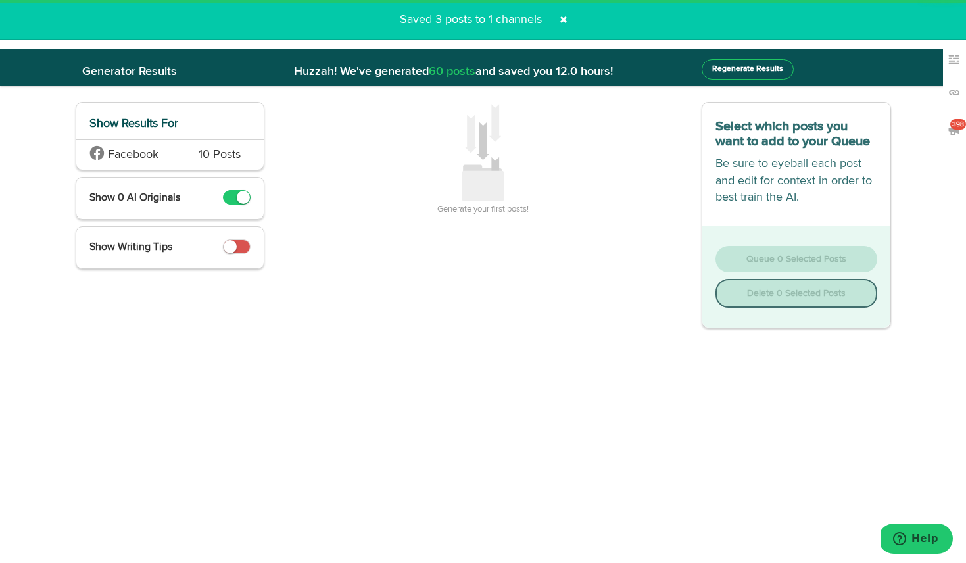
click at [560, 22] on span at bounding box center [563, 19] width 21 height 21
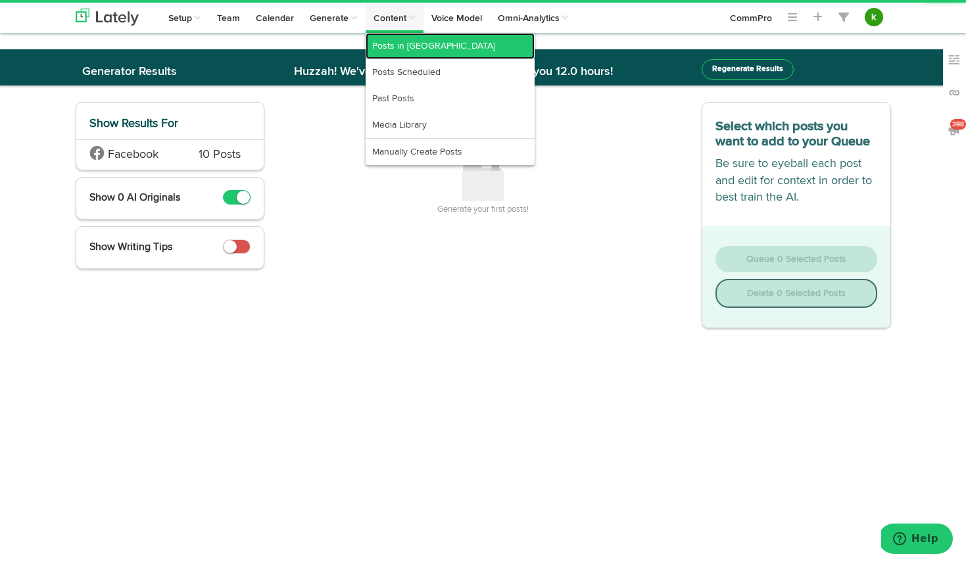
click at [391, 47] on link "Posts in [GEOGRAPHIC_DATA]" at bounding box center [450, 46] width 169 height 26
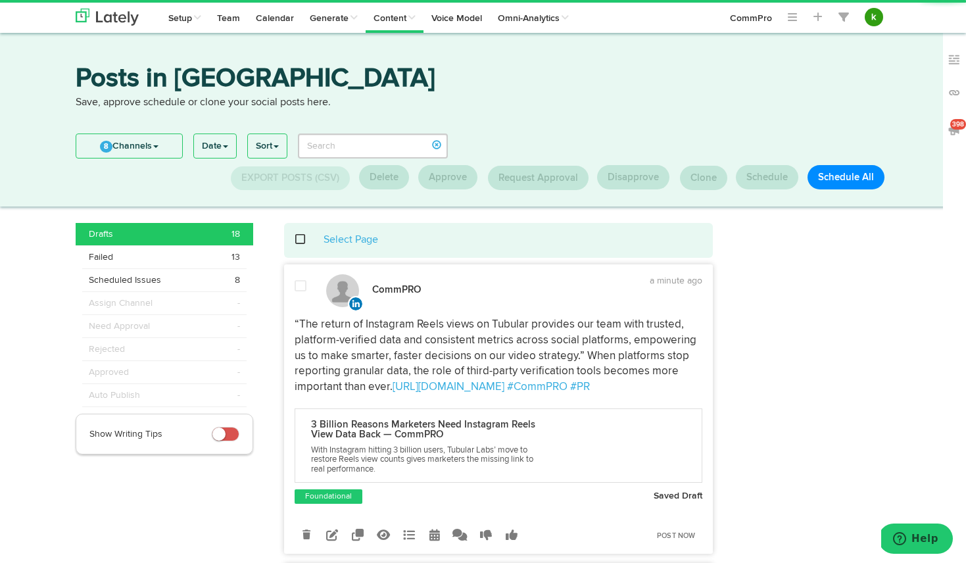
click at [301, 239] on span at bounding box center [307, 239] width 27 height 1
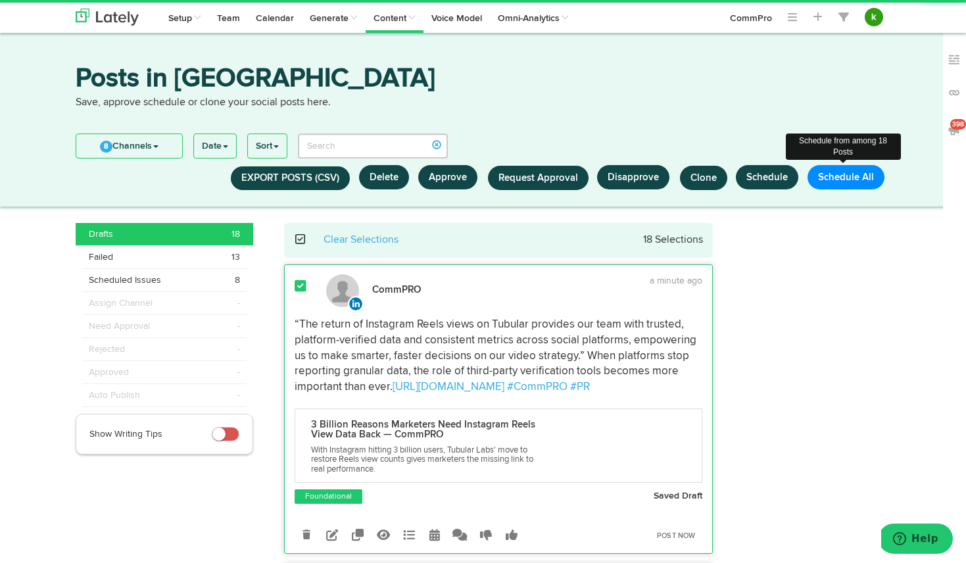
click at [852, 172] on button "Schedule All" at bounding box center [846, 177] width 77 height 24
select select "11"
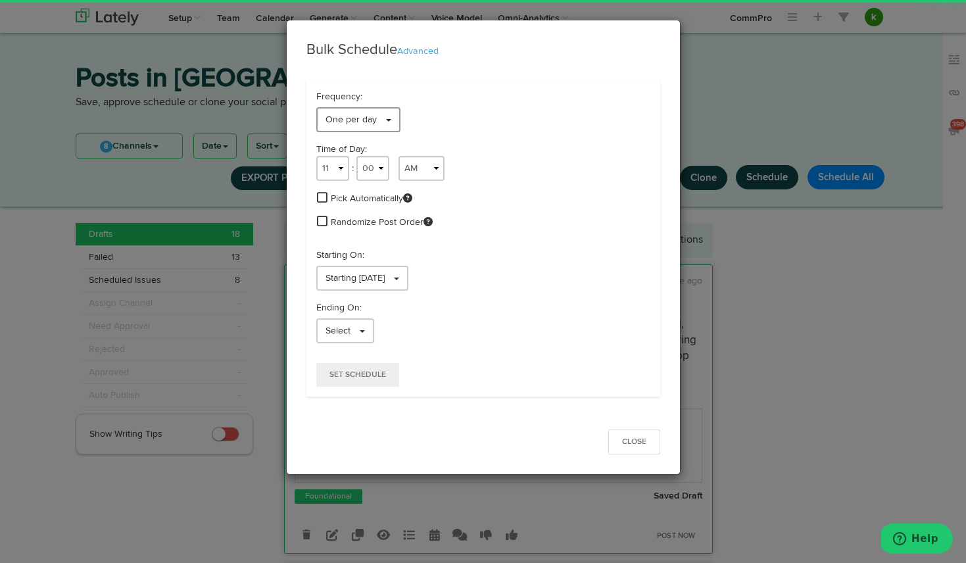
click at [376, 120] on link "One per day" at bounding box center [358, 119] width 84 height 25
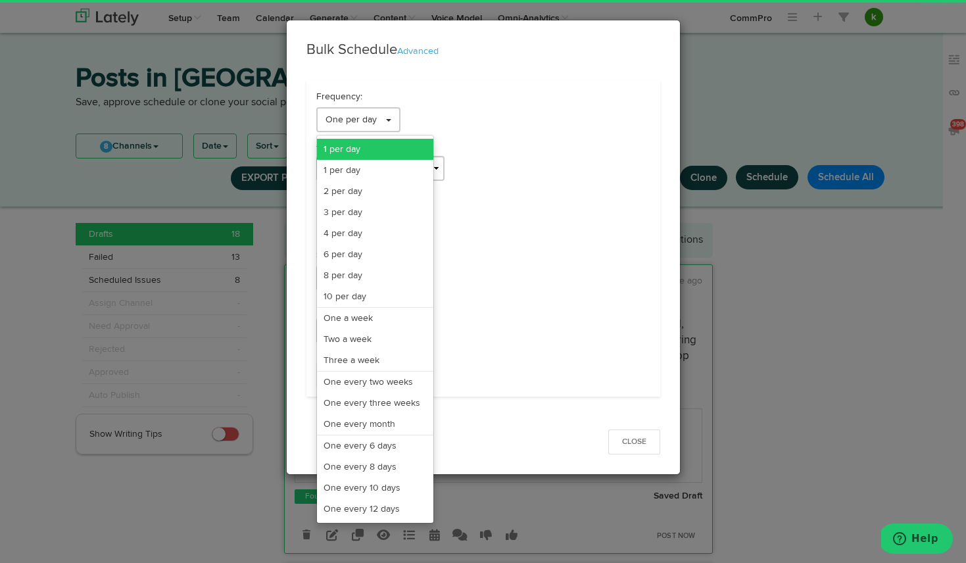
click at [376, 147] on link "1 per day" at bounding box center [375, 149] width 116 height 21
select select "11"
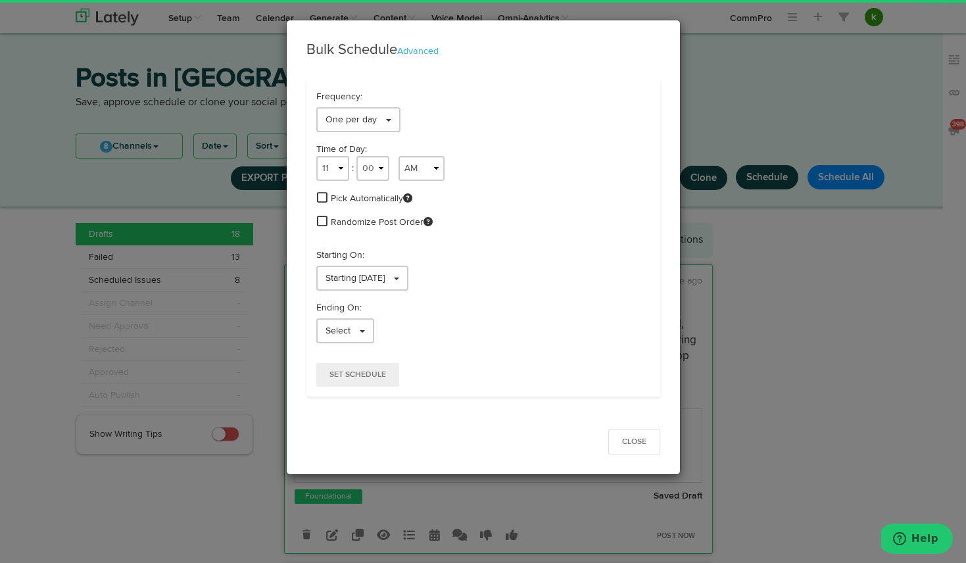
click at [489, 107] on div "Frequency: One per day 1 per day 1 per day 2 per day 3 per day 4 per day 6 per …" at bounding box center [484, 111] width 354 height 42
click at [325, 199] on span at bounding box center [322, 197] width 11 height 12
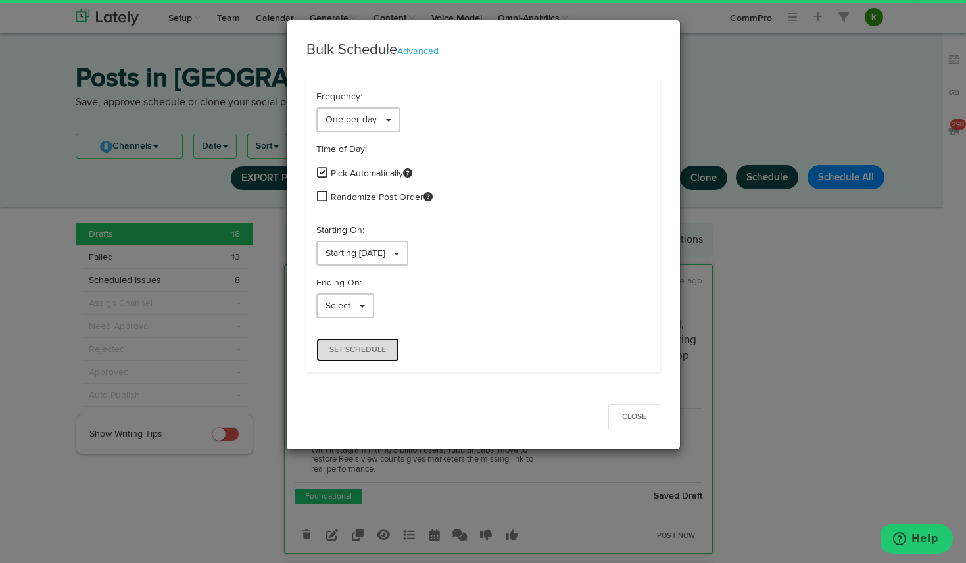
click at [360, 354] on span "Set Schedule" at bounding box center [358, 350] width 57 height 8
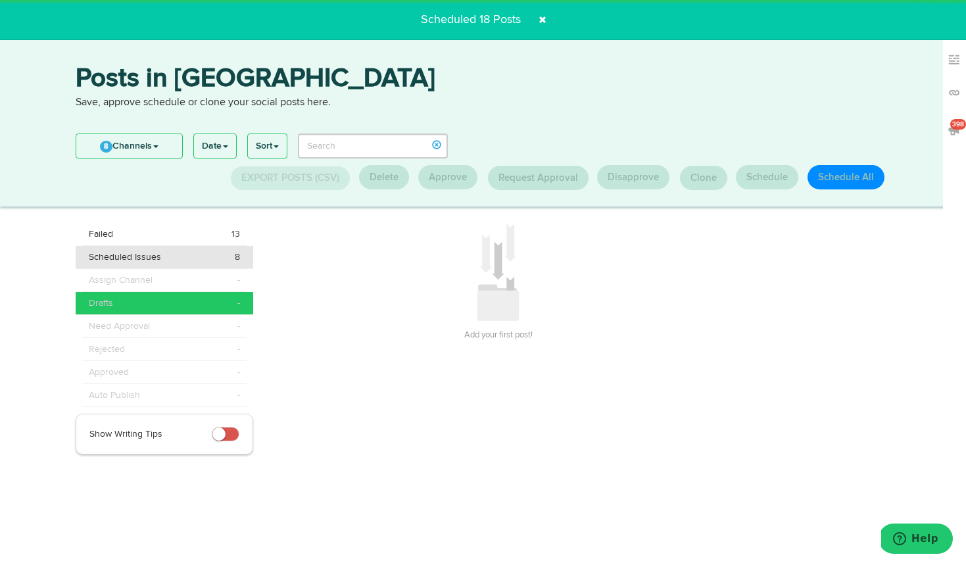
click at [211, 257] on div "Scheduled Issues 8" at bounding box center [164, 257] width 151 height 13
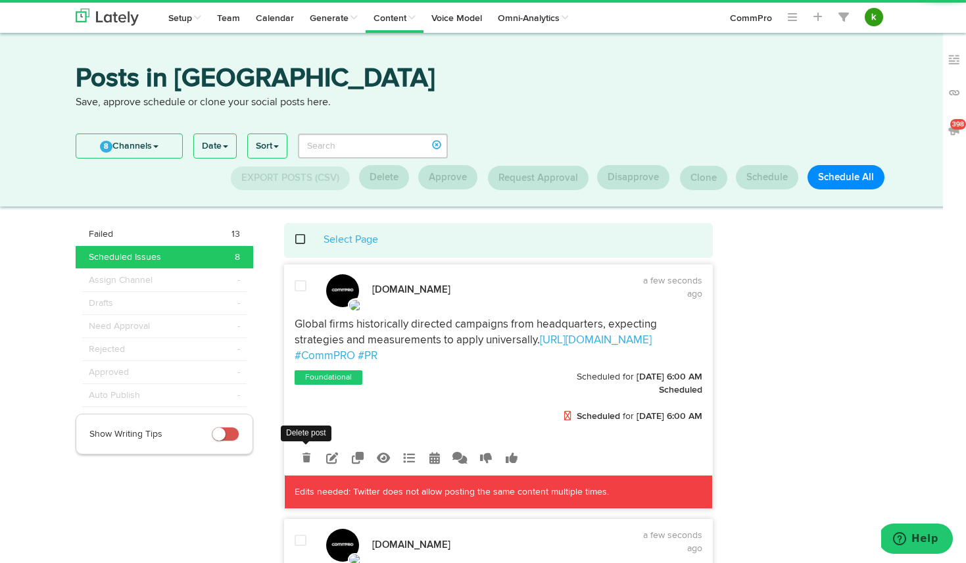
click at [311, 461] on link at bounding box center [306, 457] width 23 height 23
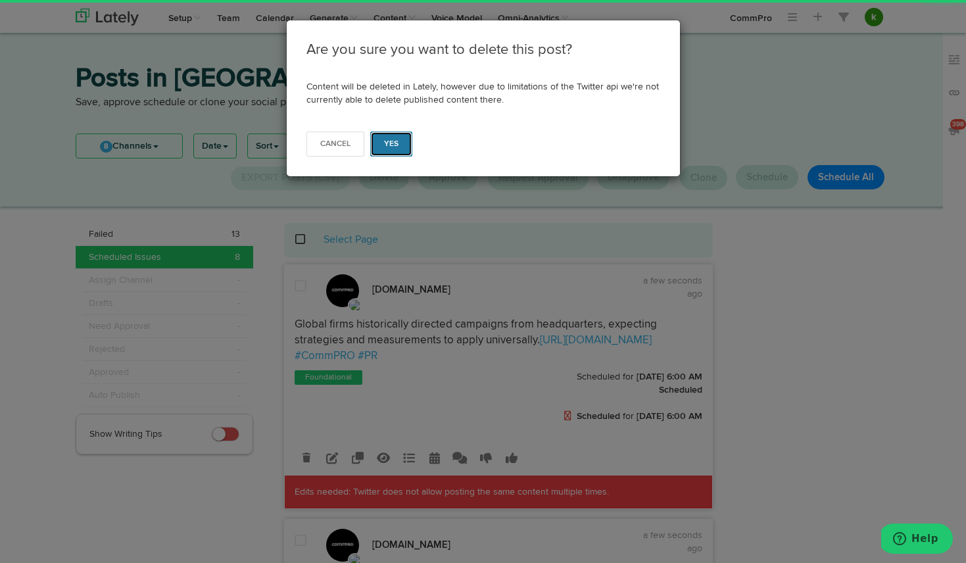
click at [389, 137] on button "Yes" at bounding box center [391, 144] width 43 height 25
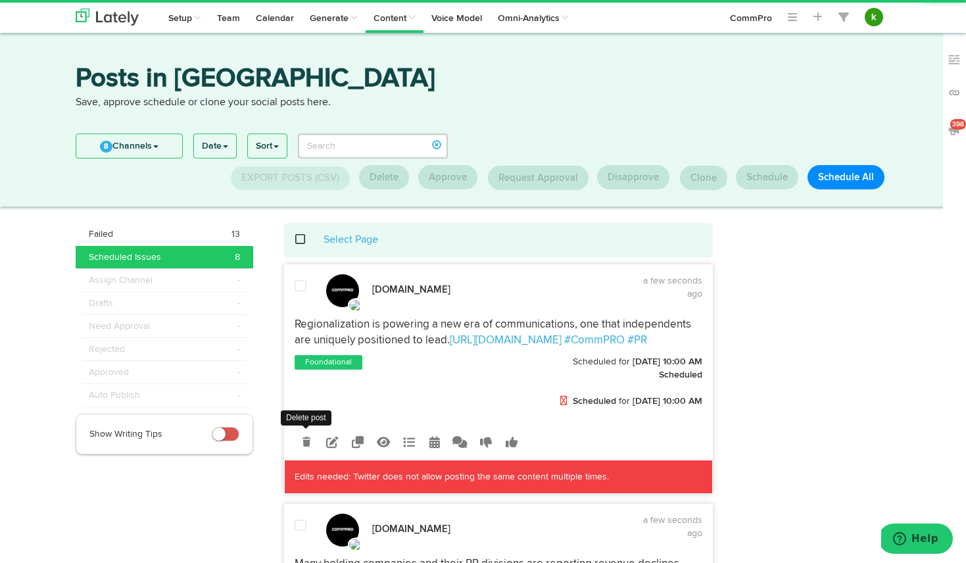
click at [308, 439] on icon at bounding box center [307, 441] width 8 height 9
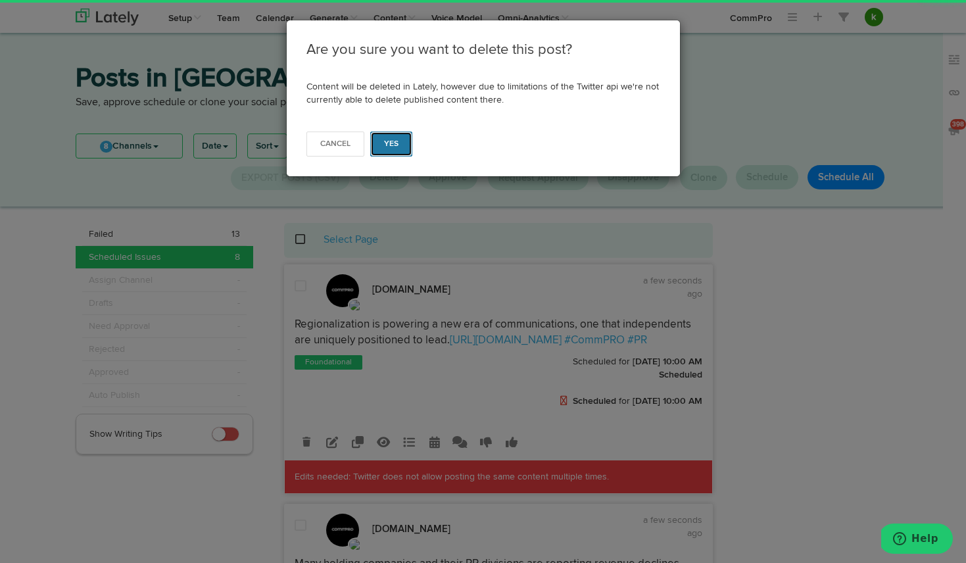
click at [401, 138] on button "Yes" at bounding box center [391, 144] width 43 height 25
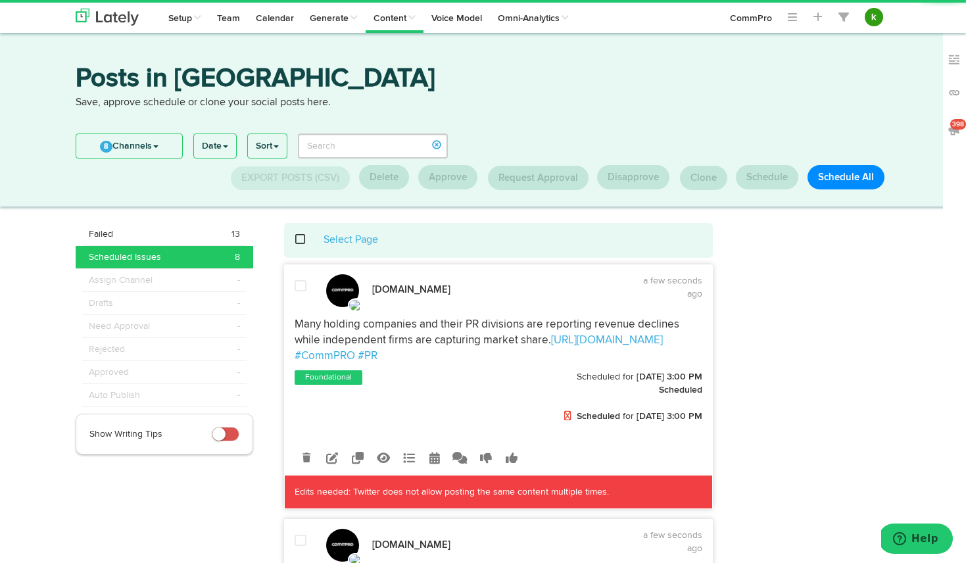
click at [301, 239] on span at bounding box center [307, 239] width 27 height 1
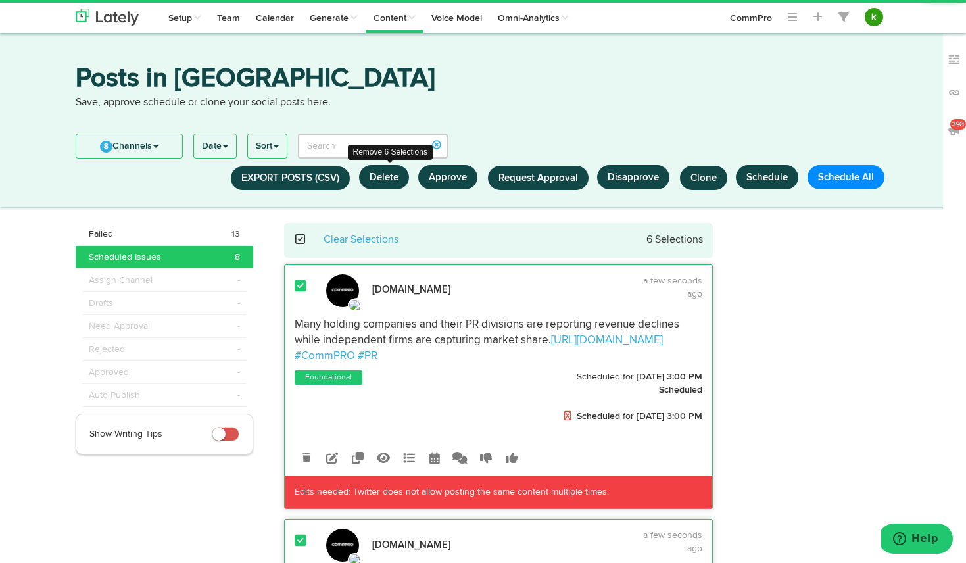
click at [406, 177] on button "Delete" at bounding box center [384, 177] width 50 height 24
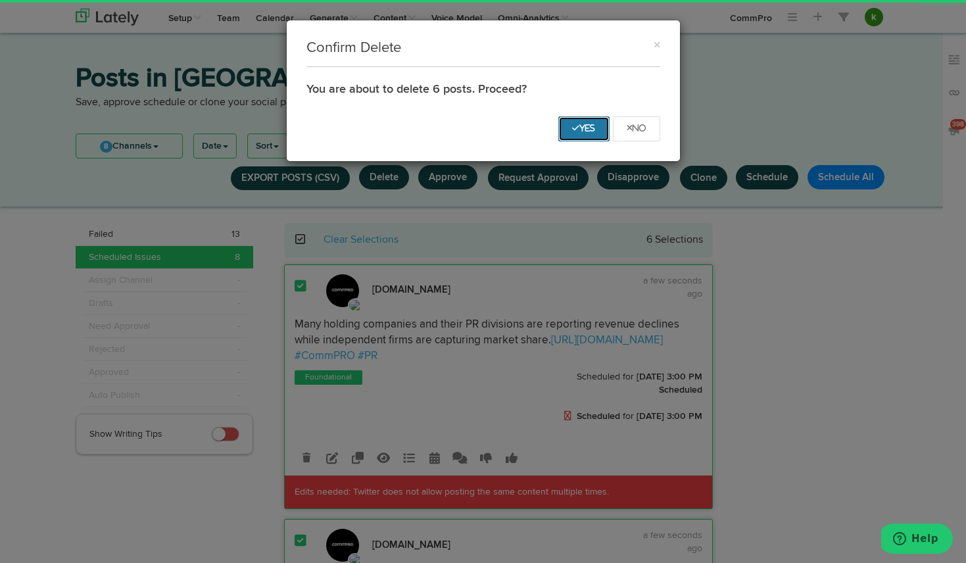
click at [595, 133] on button "Yes" at bounding box center [584, 128] width 51 height 25
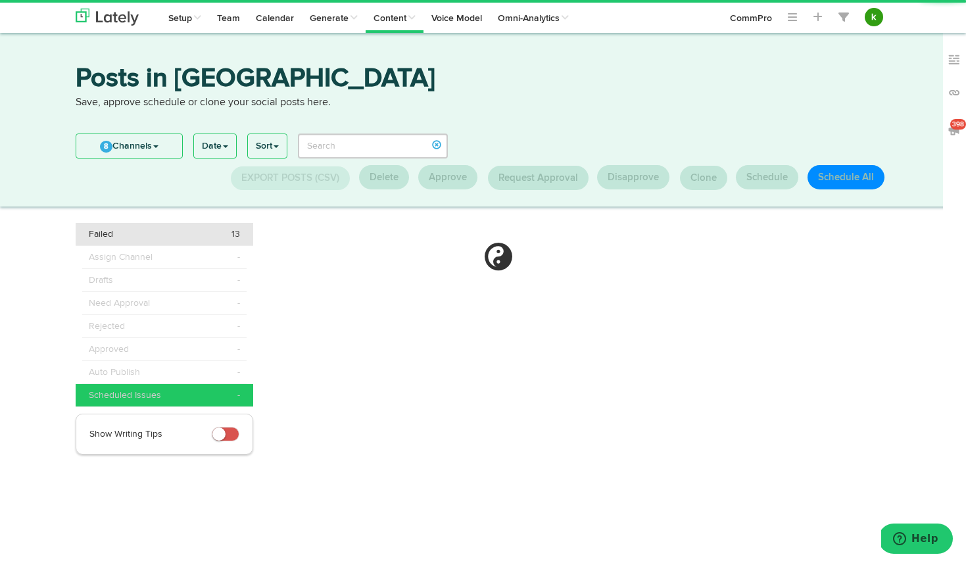
click at [191, 232] on div "Failed 13" at bounding box center [164, 234] width 151 height 13
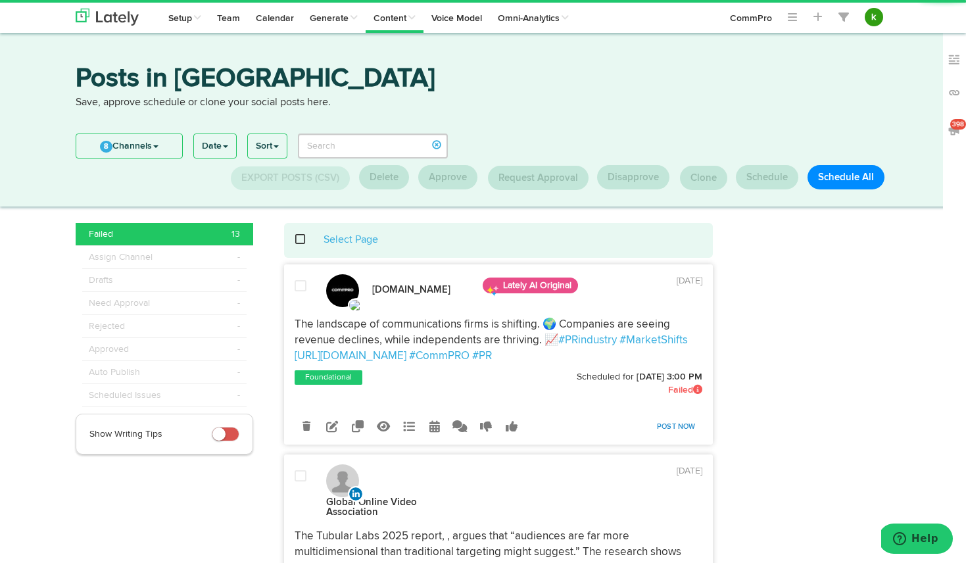
click at [686, 430] on link "Post Now" at bounding box center [677, 427] width 52 height 18
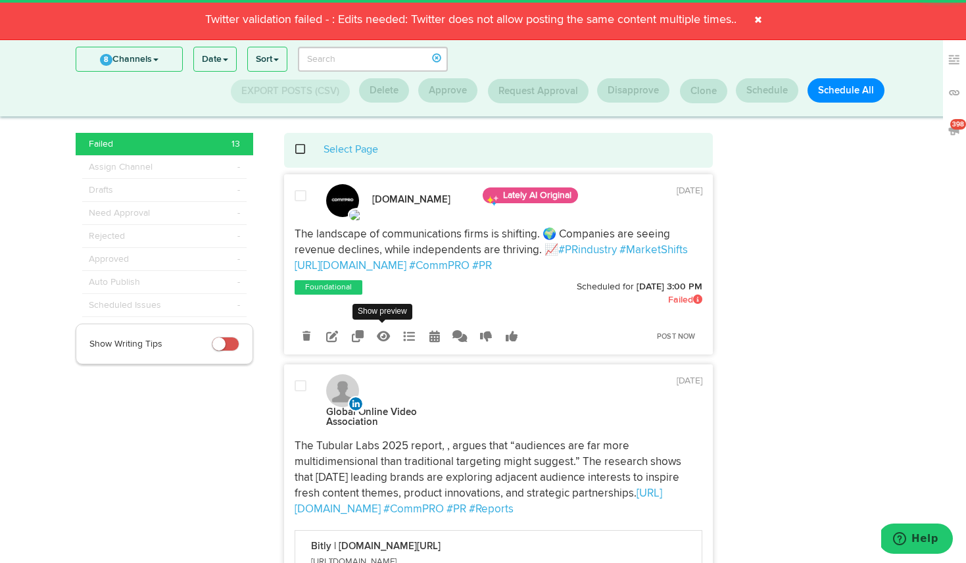
scroll to position [5, 0]
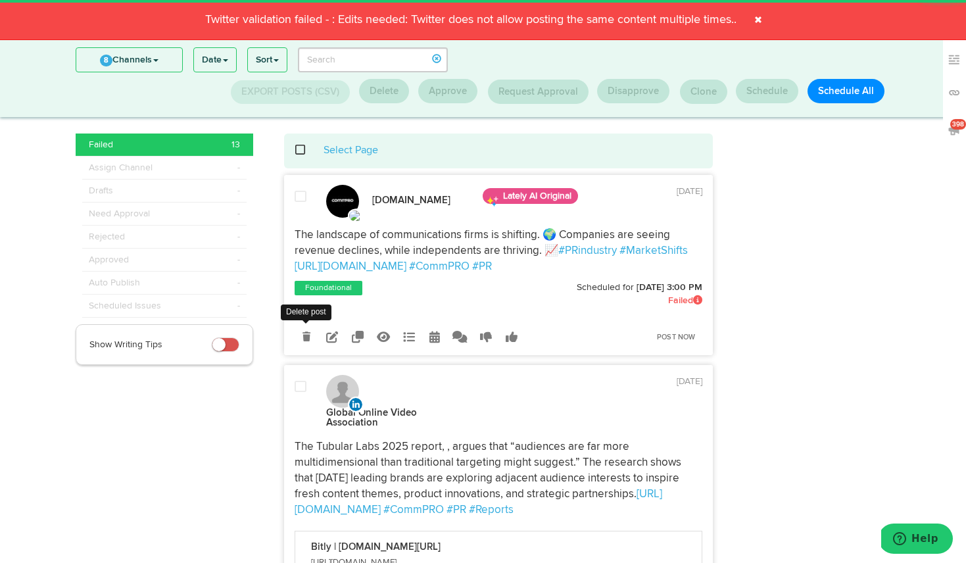
click at [308, 335] on icon at bounding box center [307, 336] width 8 height 9
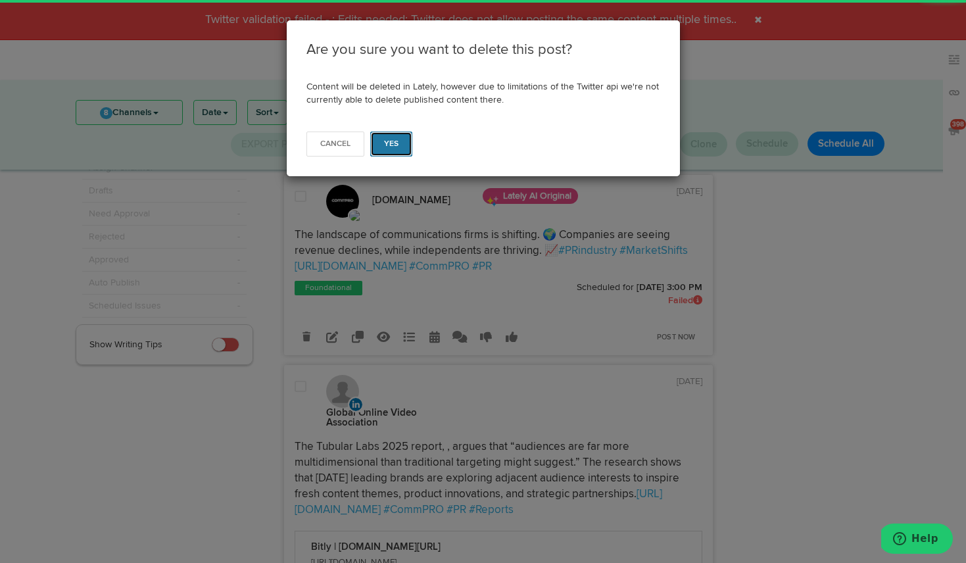
click at [393, 143] on span "Yes" at bounding box center [391, 144] width 15 height 8
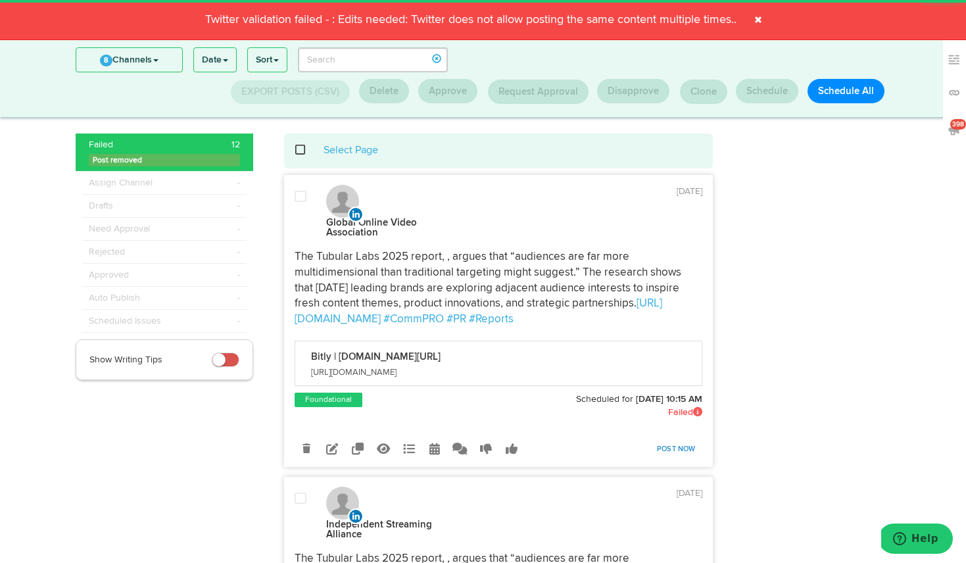
click at [685, 448] on link "Post Now" at bounding box center [677, 449] width 52 height 18
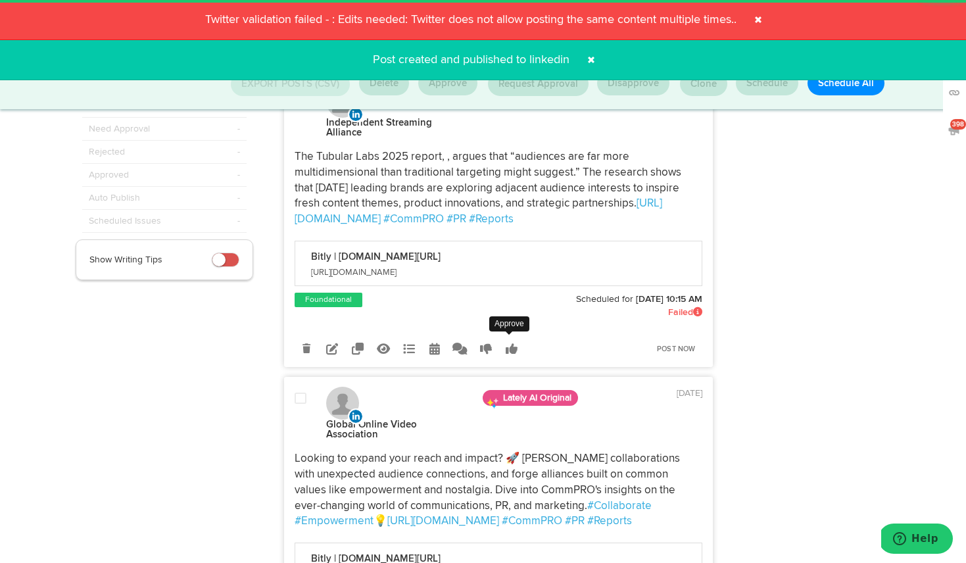
scroll to position [106, 0]
click at [309, 343] on icon at bounding box center [307, 347] width 8 height 9
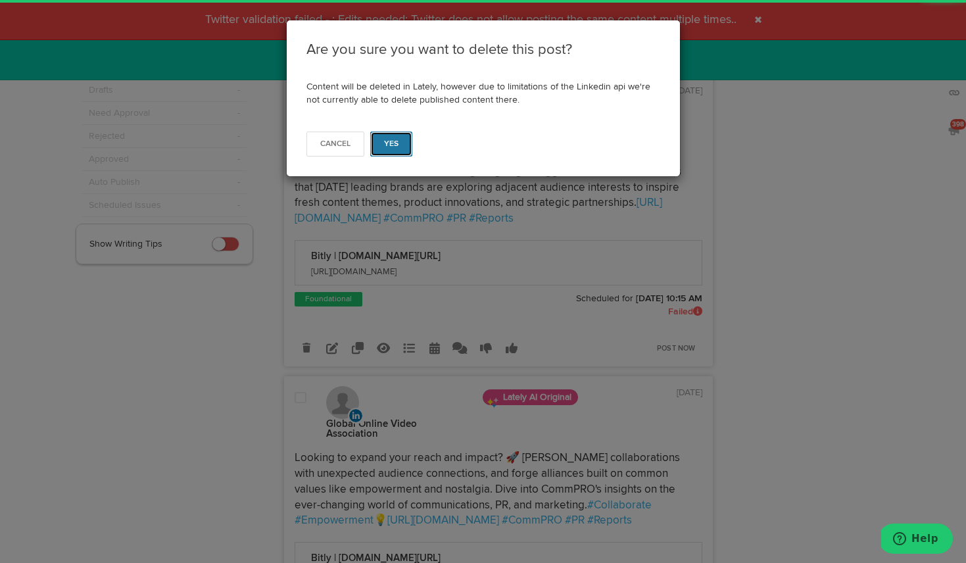
click at [386, 141] on span "Yes" at bounding box center [391, 144] width 15 height 8
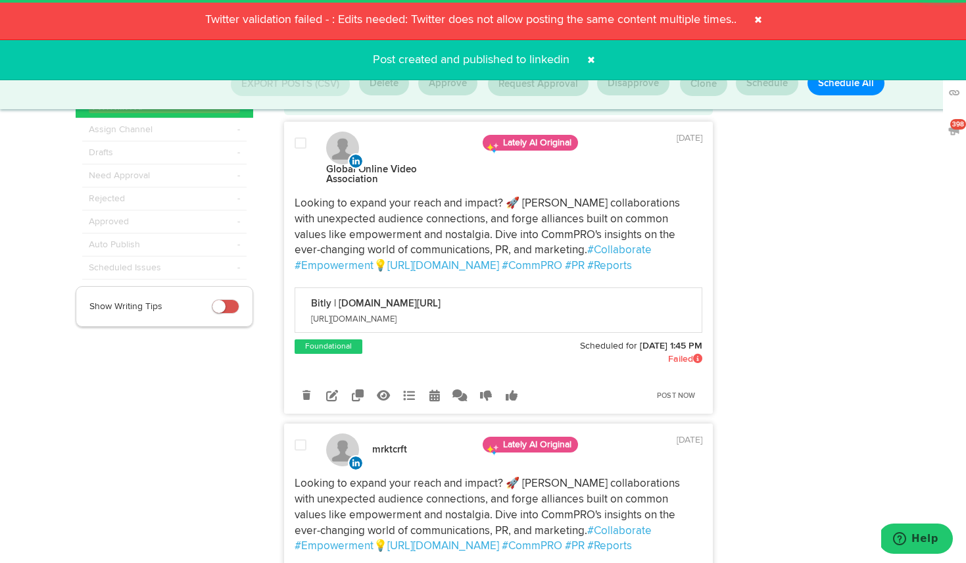
scroll to position [45, 0]
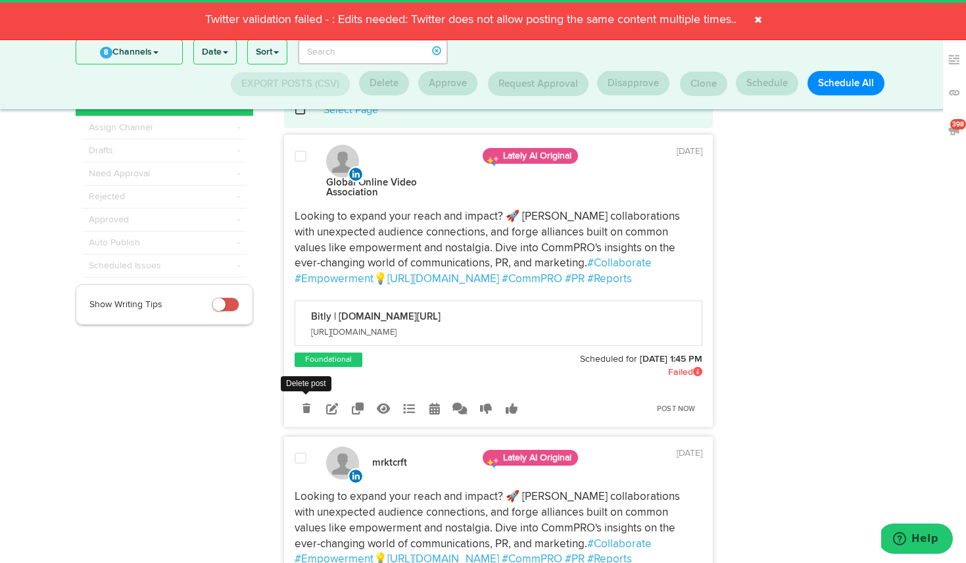
click at [309, 408] on icon at bounding box center [307, 408] width 8 height 9
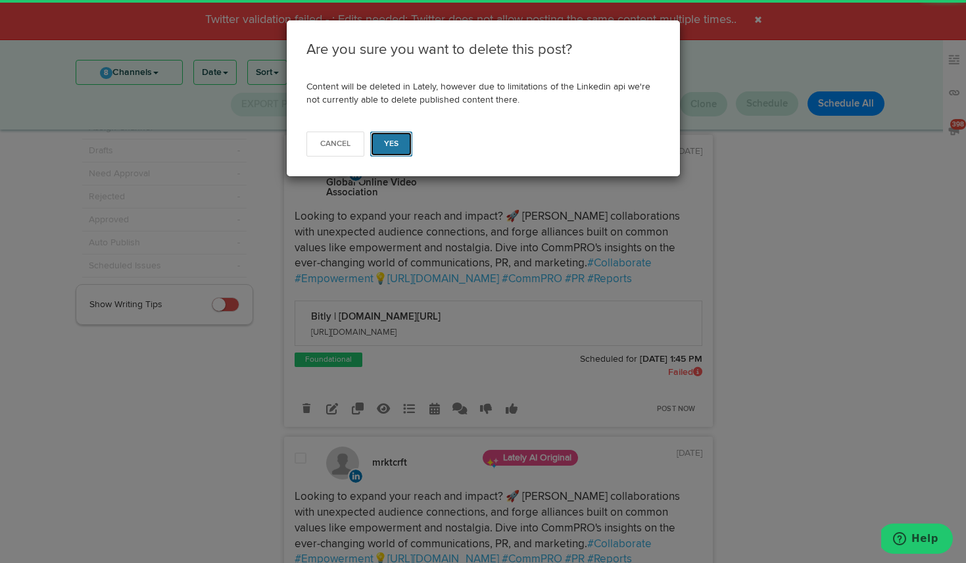
click at [401, 145] on button "Yes" at bounding box center [391, 144] width 43 height 25
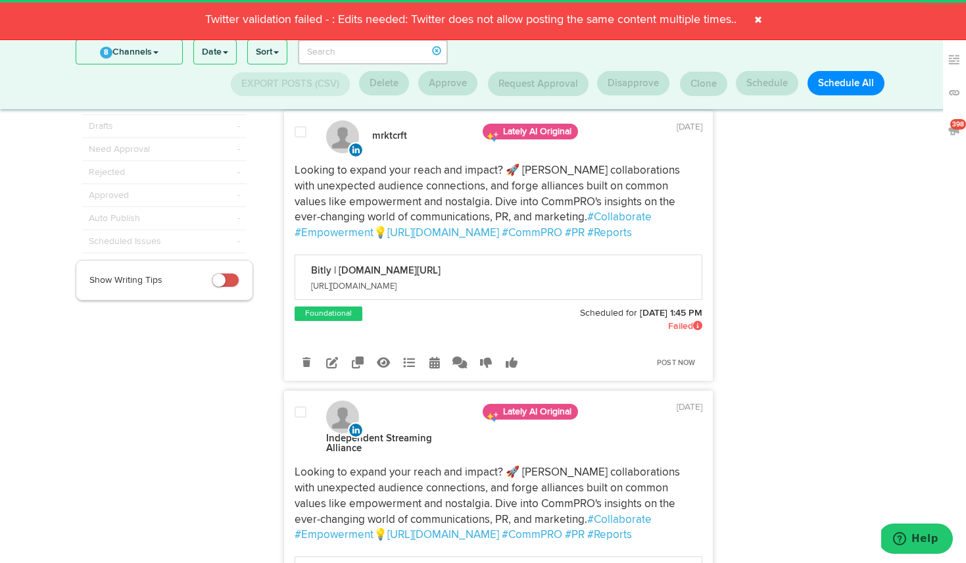
scroll to position [0, 0]
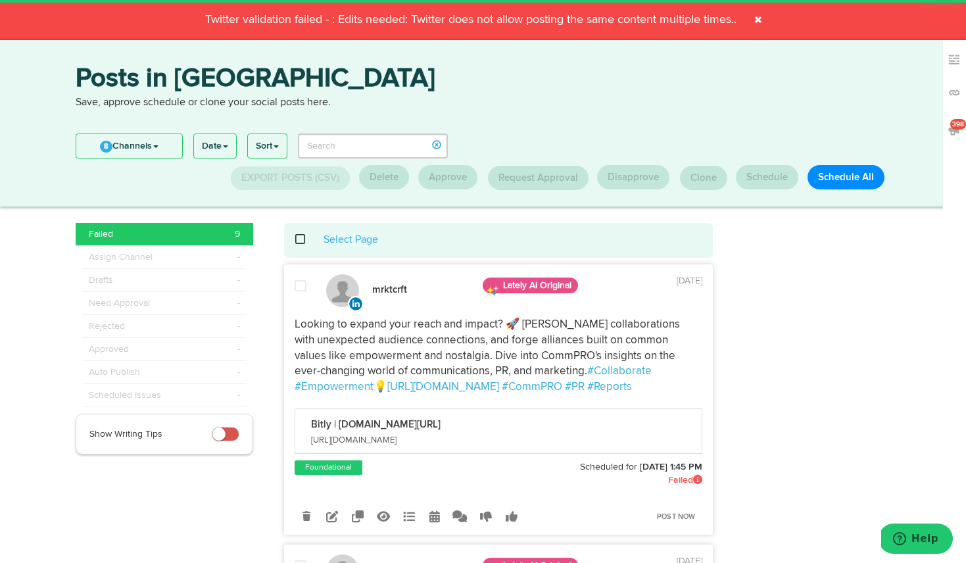
click at [301, 239] on span at bounding box center [307, 239] width 27 height 1
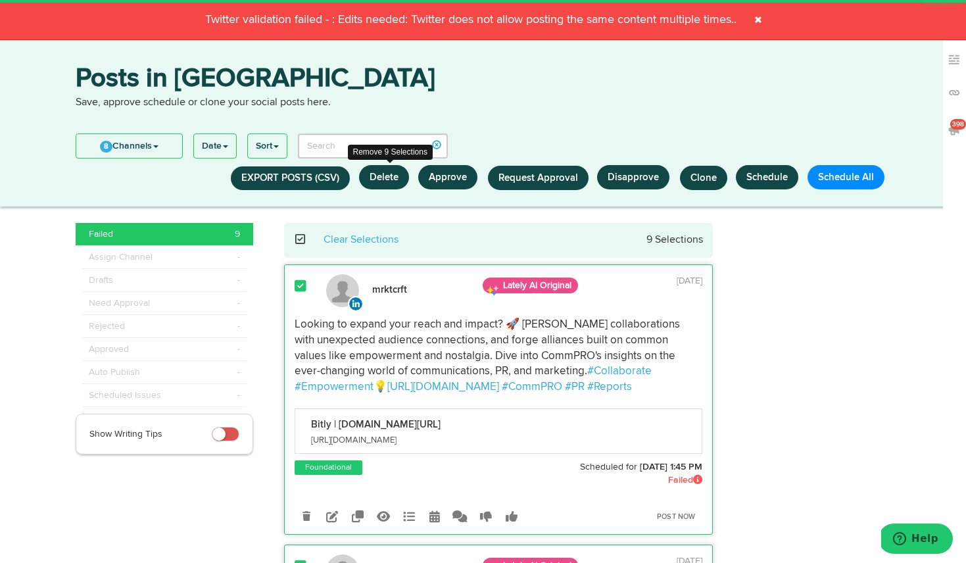
click at [382, 178] on button "Delete" at bounding box center [384, 177] width 50 height 24
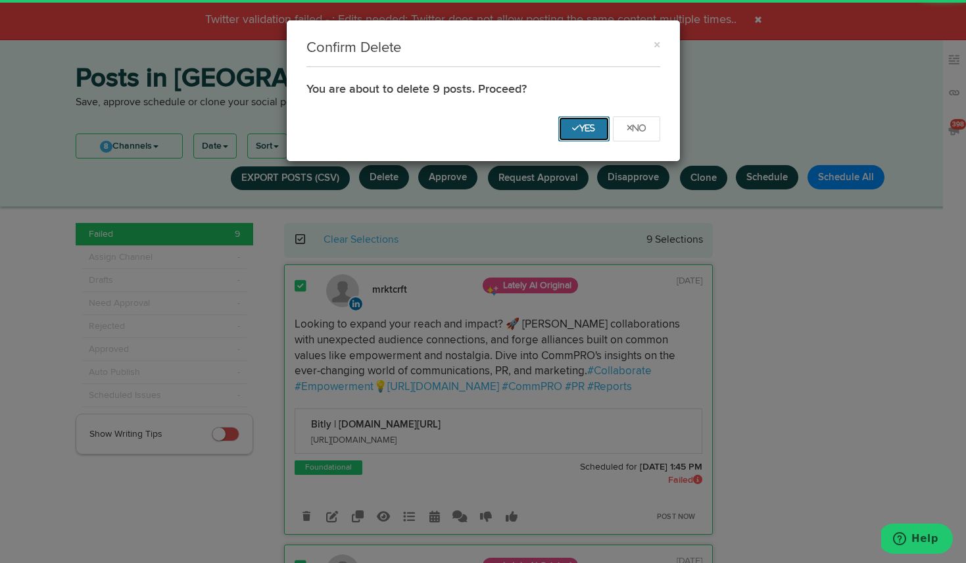
click at [585, 123] on button "Yes" at bounding box center [584, 128] width 51 height 25
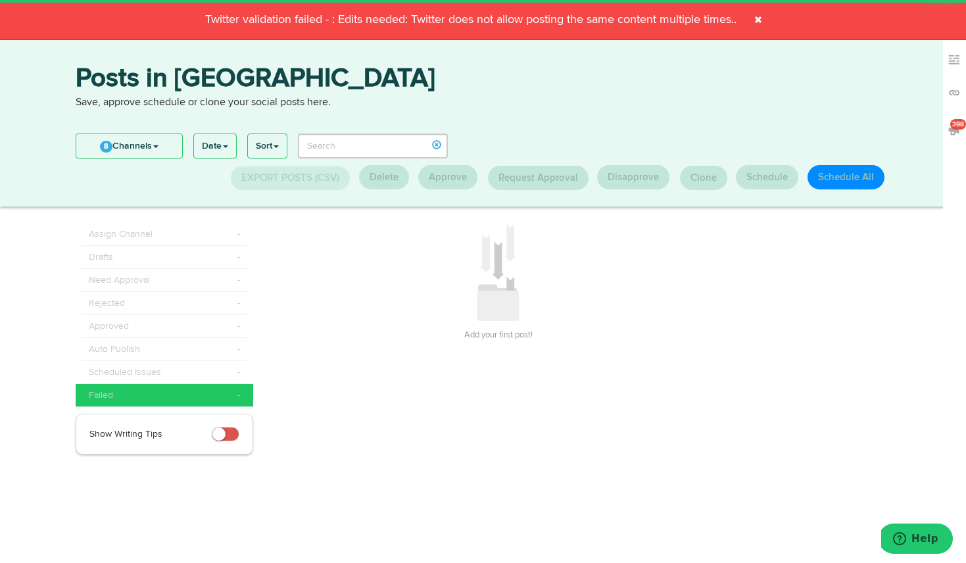
click at [762, 17] on span at bounding box center [758, 19] width 21 height 21
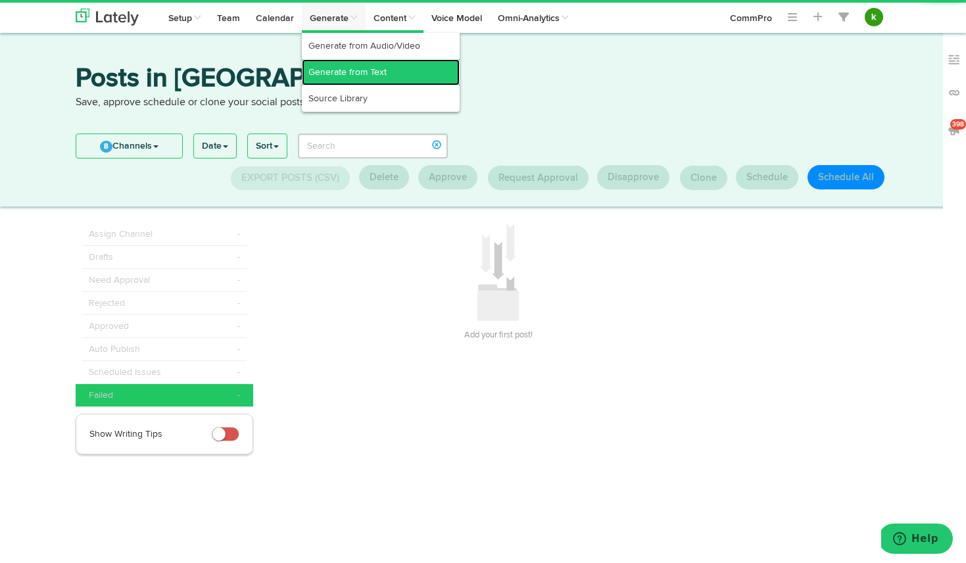
click at [343, 68] on link "Generate from Text" at bounding box center [381, 72] width 158 height 26
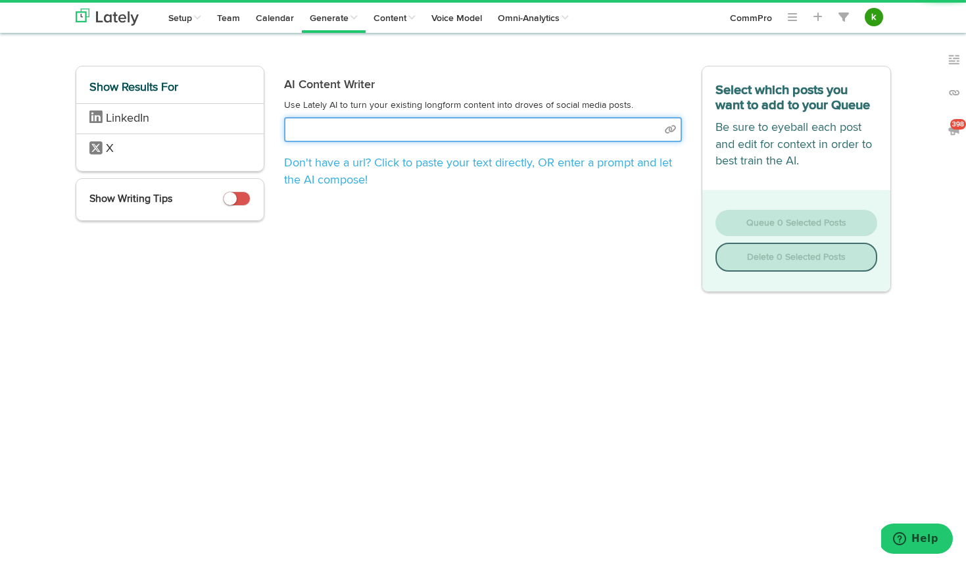
click at [403, 130] on input "text" at bounding box center [483, 129] width 398 height 25
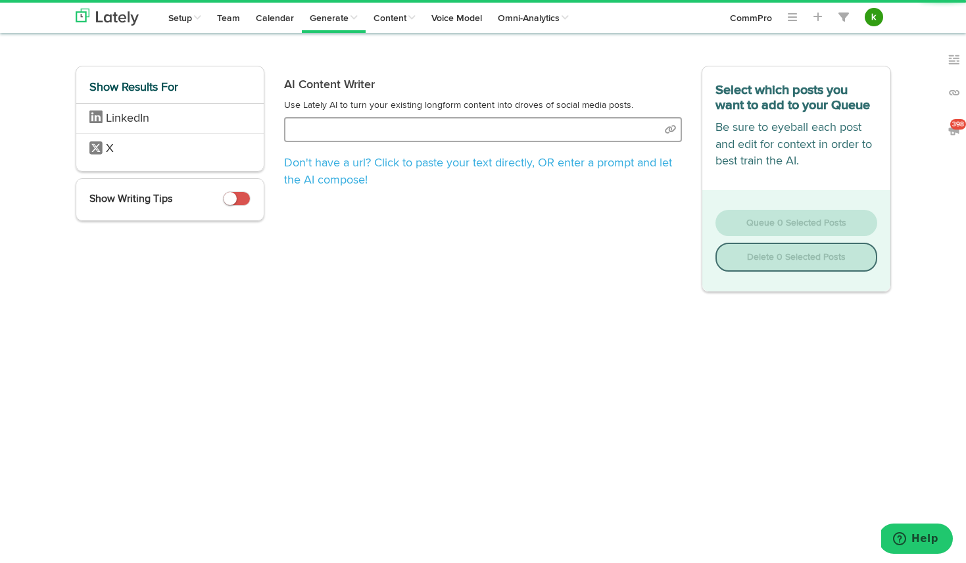
select select "natural"
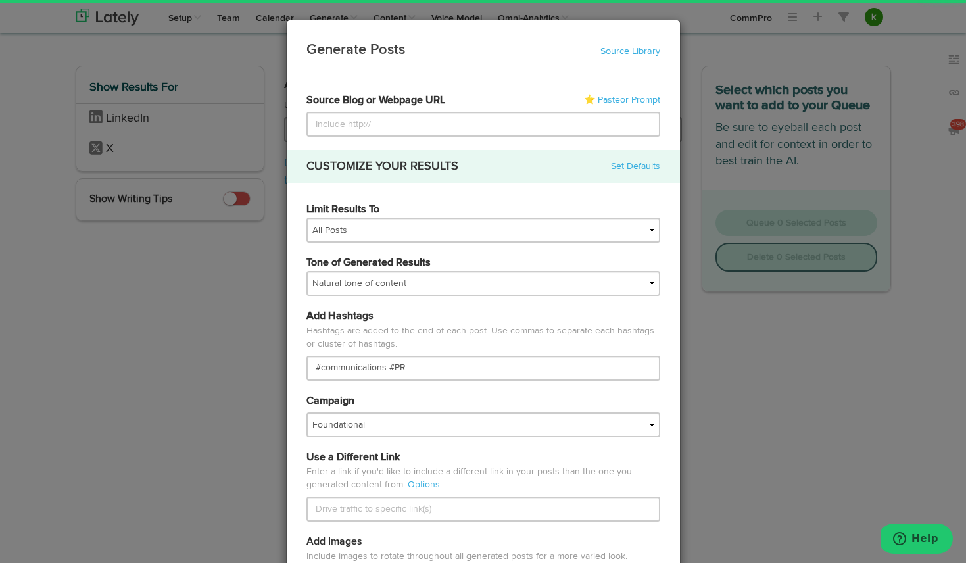
type input "[URL][DOMAIN_NAME]"
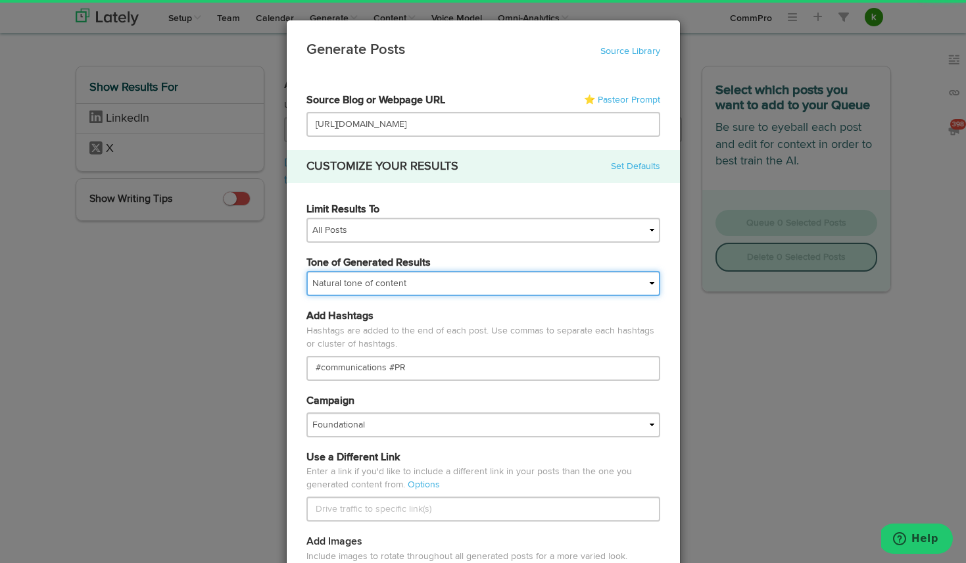
click at [352, 286] on select "My tone Official and professional Relaxed and conversational Light and humorous…" at bounding box center [484, 283] width 354 height 25
select select "professional"
click at [307, 271] on select "My tone Official and professional Relaxed and conversational Light and humorous…" at bounding box center [484, 283] width 354 height 25
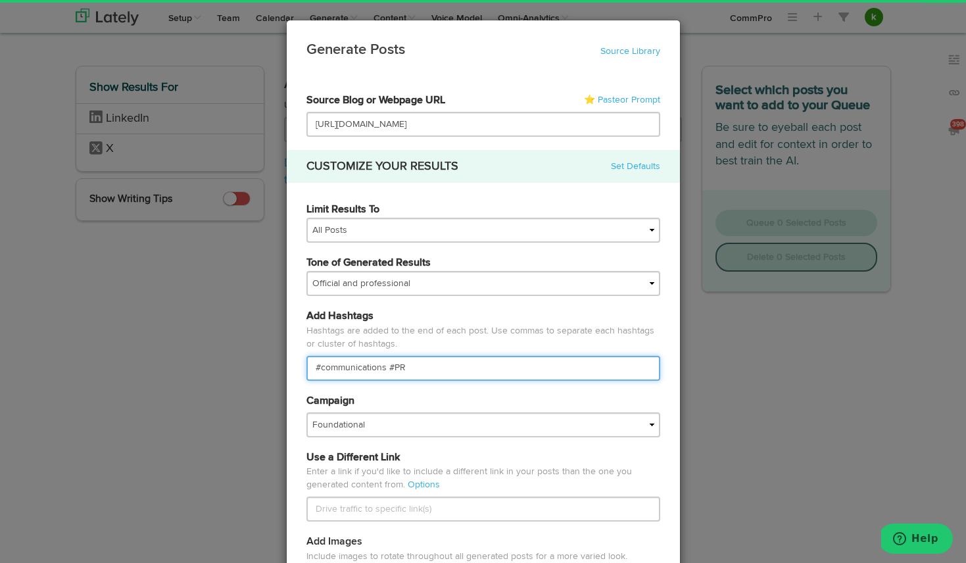
click at [353, 362] on input "#communications #PR" at bounding box center [484, 368] width 354 height 25
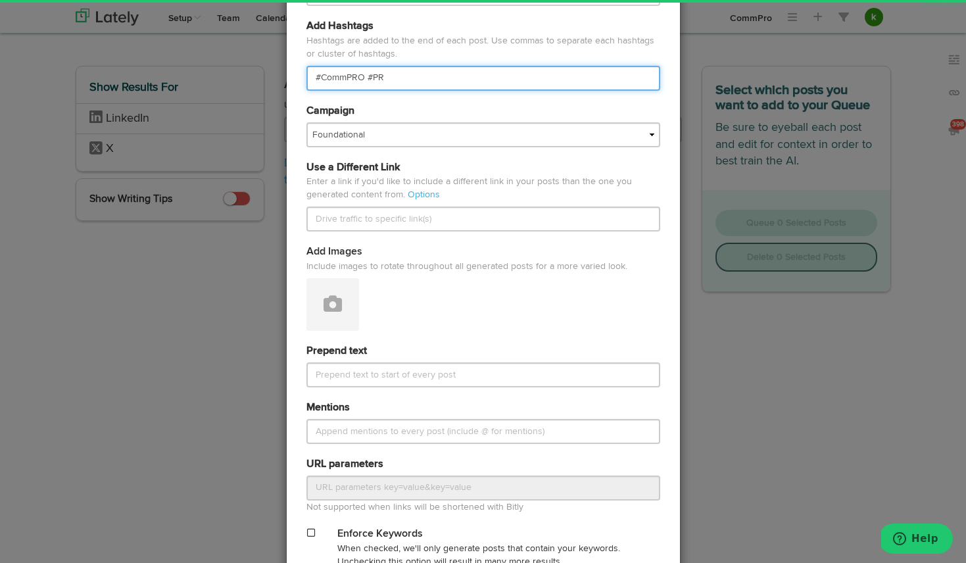
scroll to position [469, 0]
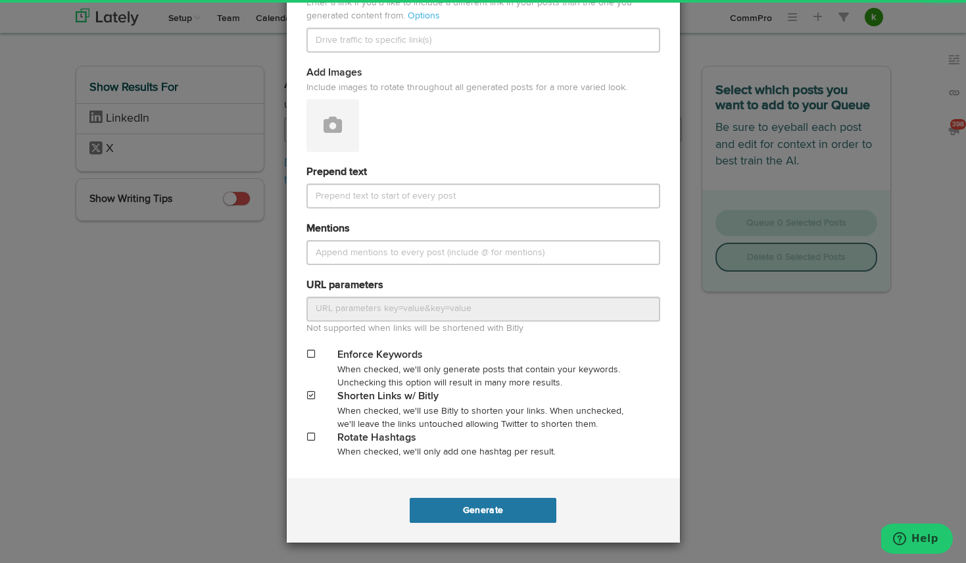
type input "#CommPRO #PR"
click at [462, 511] on button "Generate" at bounding box center [483, 510] width 147 height 25
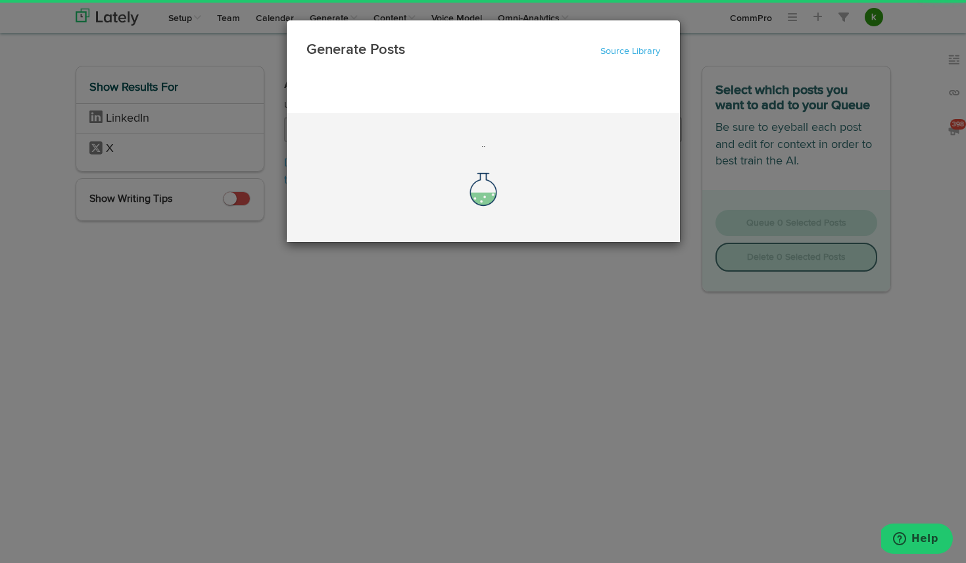
scroll to position [0, 0]
